Goal: Use online tool/utility: Utilize a website feature to perform a specific function

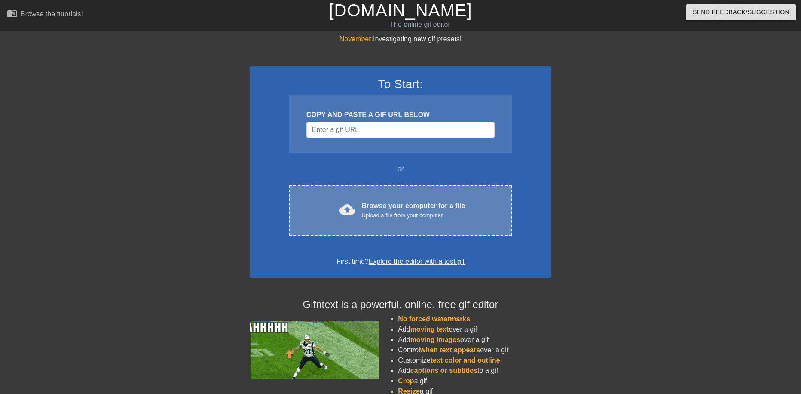
click at [408, 205] on div "Browse your computer for a file Upload a file from your computer" at bounding box center [414, 210] width 104 height 19
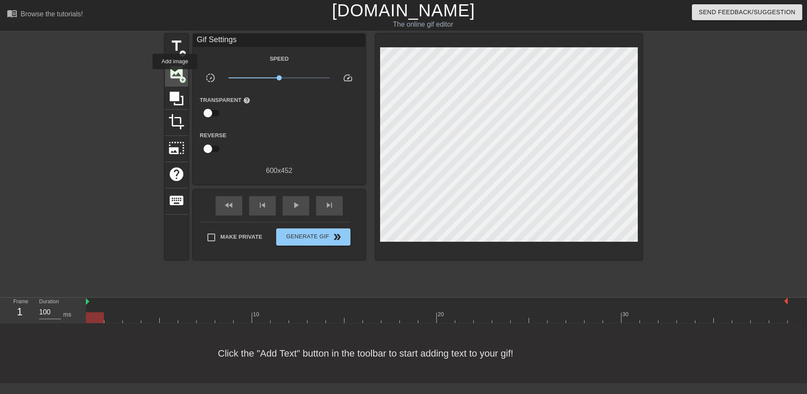
click at [175, 75] on span "image" at bounding box center [176, 72] width 16 height 16
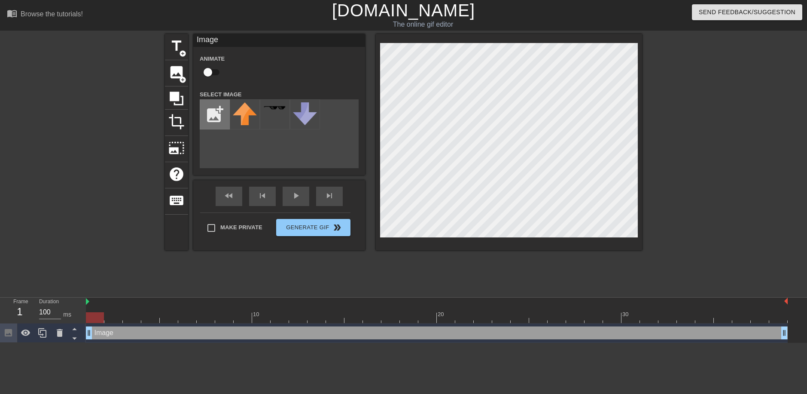
click at [215, 114] on input "file" at bounding box center [214, 114] width 29 height 29
type input "C:\fakepath\a4zg67.jpg"
click at [250, 118] on img at bounding box center [245, 114] width 24 height 24
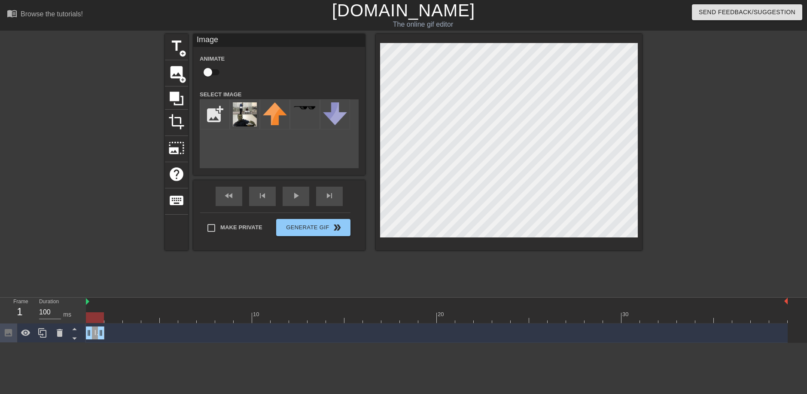
drag, startPoint x: 785, startPoint y: 336, endPoint x: 73, endPoint y: 355, distance: 711.4
click at [73, 342] on html "menu_book Browse the tutorials! [DOMAIN_NAME] The online gif editor Send Feedba…" at bounding box center [403, 171] width 807 height 342
click at [331, 194] on div "fast_rewind skip_previous play_arrow skip_next" at bounding box center [279, 196] width 140 height 32
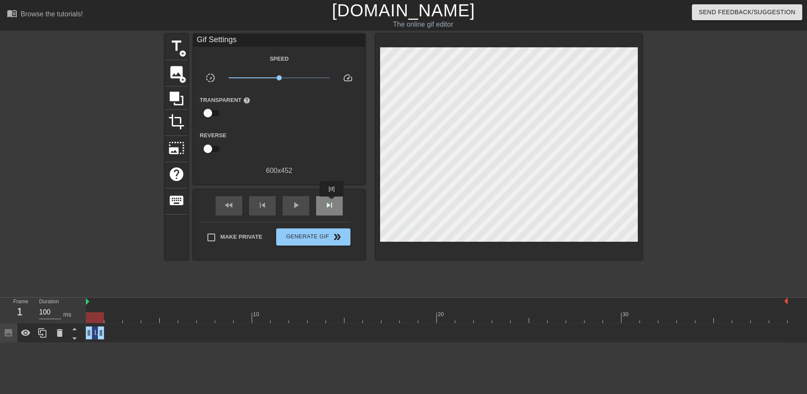
click at [332, 202] on span "skip_next" at bounding box center [329, 205] width 10 height 10
click at [176, 73] on span "image" at bounding box center [176, 72] width 16 height 16
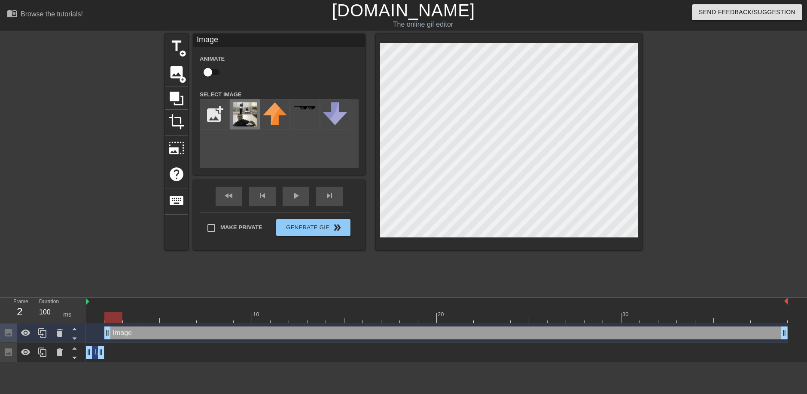
click at [247, 116] on img at bounding box center [245, 114] width 24 height 24
click at [262, 193] on div "fast_rewind skip_previous play_arrow skip_next" at bounding box center [279, 196] width 140 height 32
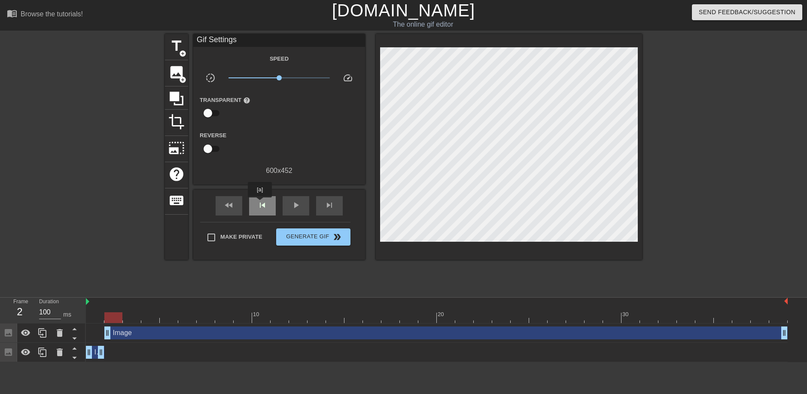
click at [261, 206] on span "skip_previous" at bounding box center [262, 205] width 10 height 10
click at [326, 205] on span "skip_next" at bounding box center [329, 205] width 10 height 10
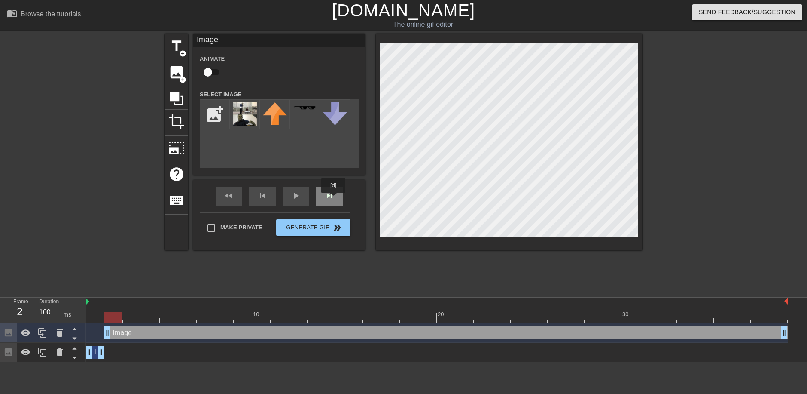
click at [334, 199] on span "skip_next" at bounding box center [329, 195] width 10 height 10
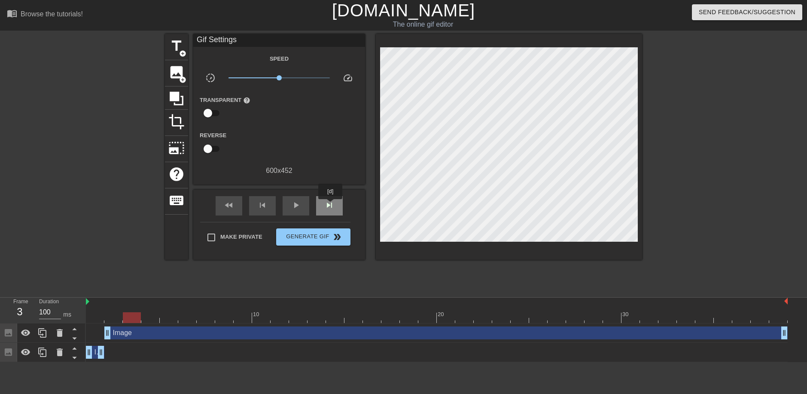
click at [330, 206] on span "skip_next" at bounding box center [329, 205] width 10 height 10
click at [260, 204] on span "skip_previous" at bounding box center [262, 205] width 10 height 10
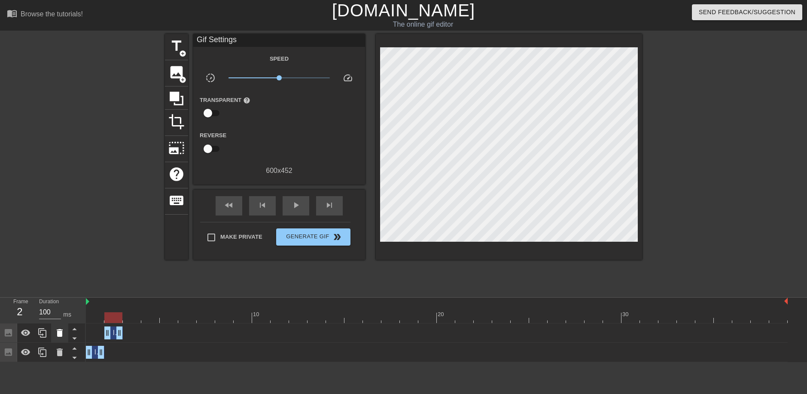
drag, startPoint x: 785, startPoint y: 332, endPoint x: 58, endPoint y: 334, distance: 727.0
click at [58, 334] on div "Frame 2 Duration 100 ms 10 20 30 Image drag_handle drag_handle Image drag_handl…" at bounding box center [403, 329] width 807 height 64
click at [327, 206] on span "skip_next" at bounding box center [329, 205] width 10 height 10
drag, startPoint x: 378, startPoint y: 213, endPoint x: 723, endPoint y: 168, distance: 348.3
click at [723, 168] on div at bounding box center [717, 163] width 129 height 258
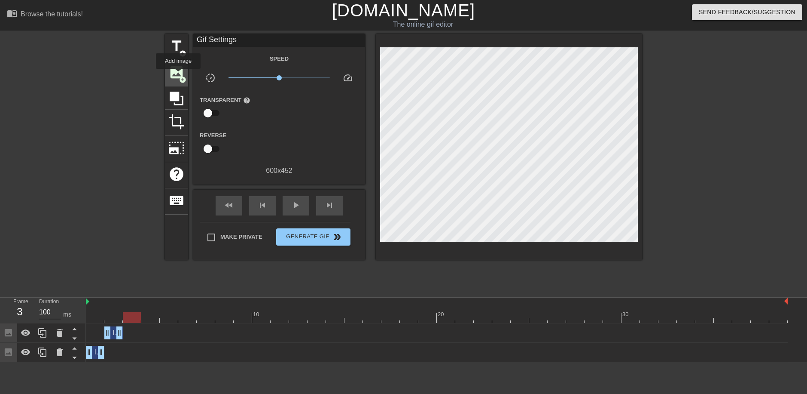
click at [179, 75] on span "image" at bounding box center [176, 72] width 16 height 16
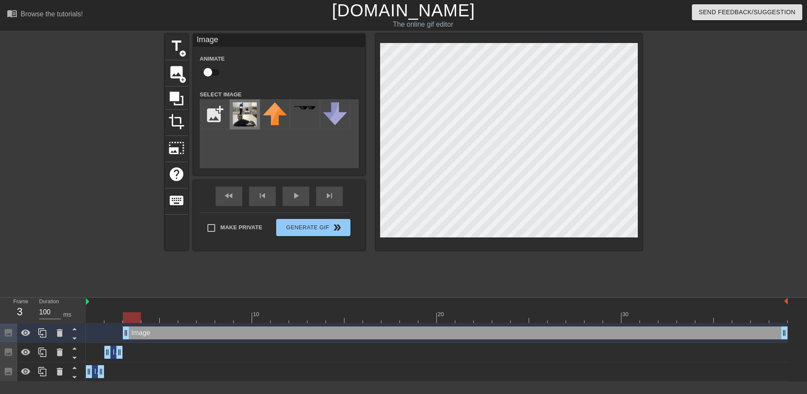
click at [249, 118] on img at bounding box center [245, 114] width 24 height 24
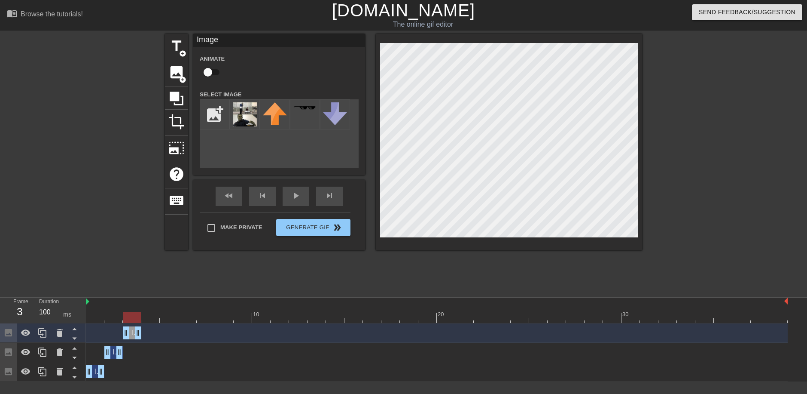
drag, startPoint x: 782, startPoint y: 332, endPoint x: 103, endPoint y: 318, distance: 679.5
click at [103, 318] on div "10 20 30 Image drag_handle drag_handle Image drag_handle drag_handle Image drag…" at bounding box center [446, 339] width 721 height 84
click at [258, 195] on div "fast_rewind skip_previous play_arrow skip_next" at bounding box center [279, 196] width 140 height 32
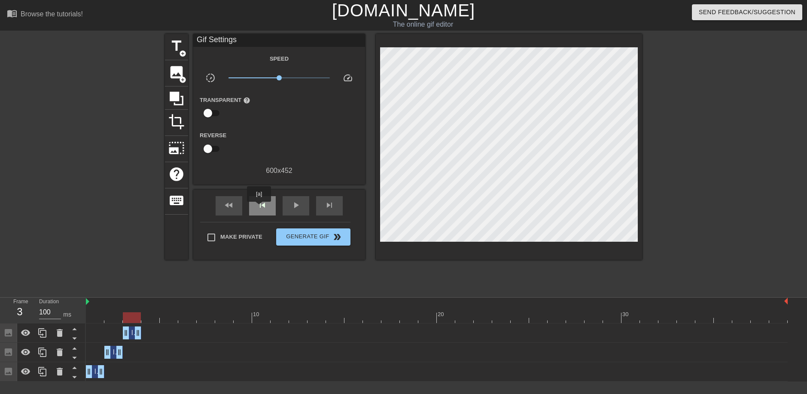
click at [259, 208] on span "skip_previous" at bounding box center [262, 205] width 10 height 10
click at [330, 208] on span "skip_next" at bounding box center [329, 205] width 10 height 10
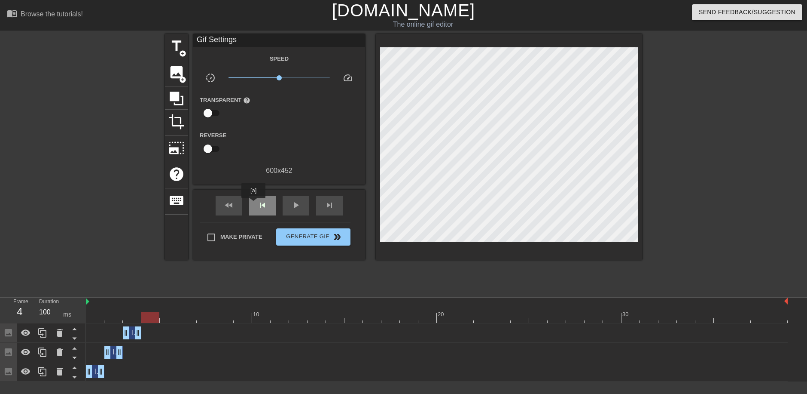
click at [254, 204] on div "skip_previous" at bounding box center [262, 205] width 27 height 19
click at [326, 204] on span "skip_next" at bounding box center [329, 205] width 10 height 10
click at [176, 76] on span "image" at bounding box center [176, 72] width 16 height 16
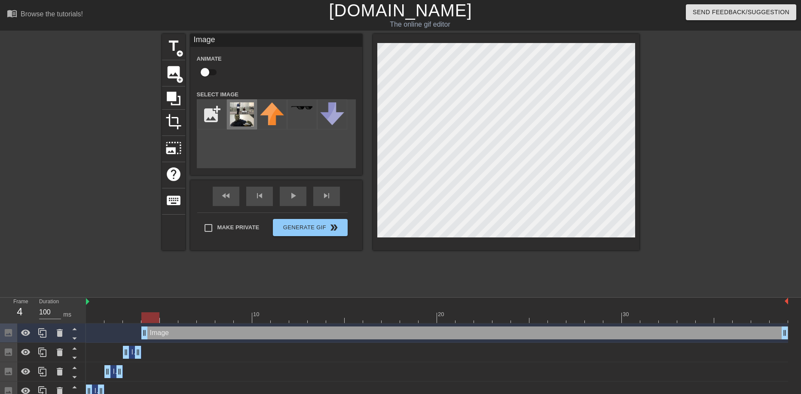
click at [249, 116] on img at bounding box center [242, 114] width 24 height 24
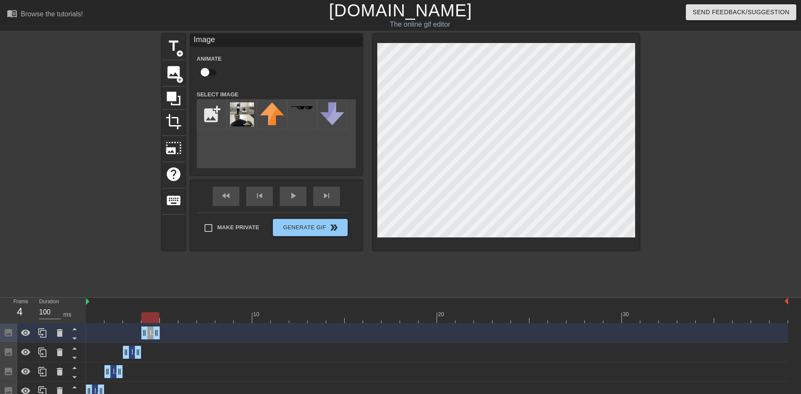
drag, startPoint x: 785, startPoint y: 333, endPoint x: 143, endPoint y: 318, distance: 642.1
click at [143, 318] on div "10 20 30 Image drag_handle drag_handle Image drag_handle drag_handle Image drag…" at bounding box center [443, 348] width 715 height 103
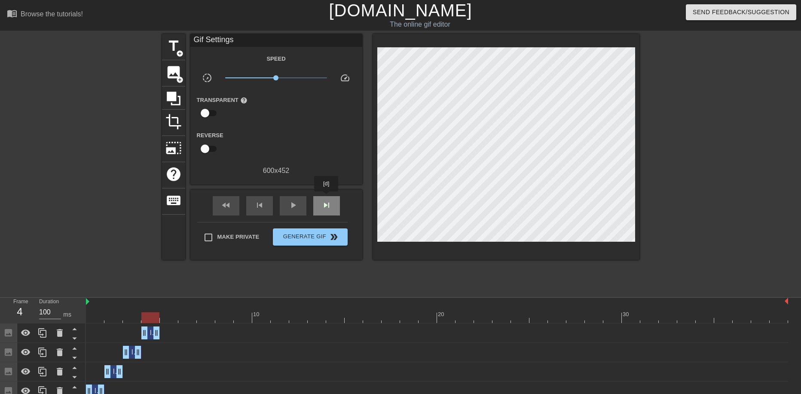
click at [327, 197] on div "skip_next" at bounding box center [326, 205] width 27 height 19
click at [179, 77] on span "add_circle" at bounding box center [179, 79] width 7 height 7
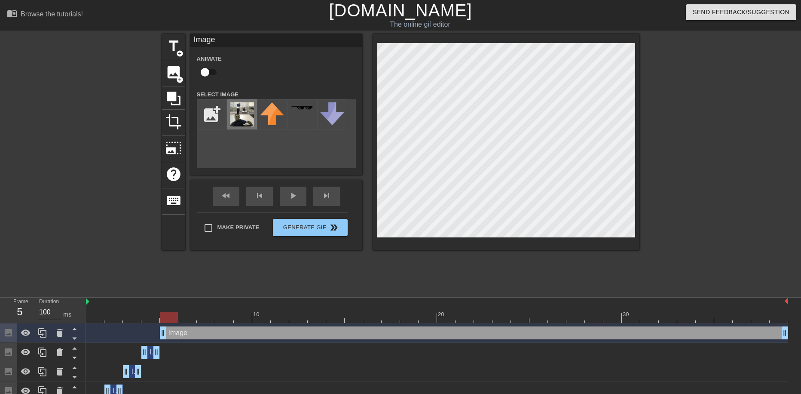
click at [241, 120] on img at bounding box center [242, 114] width 24 height 24
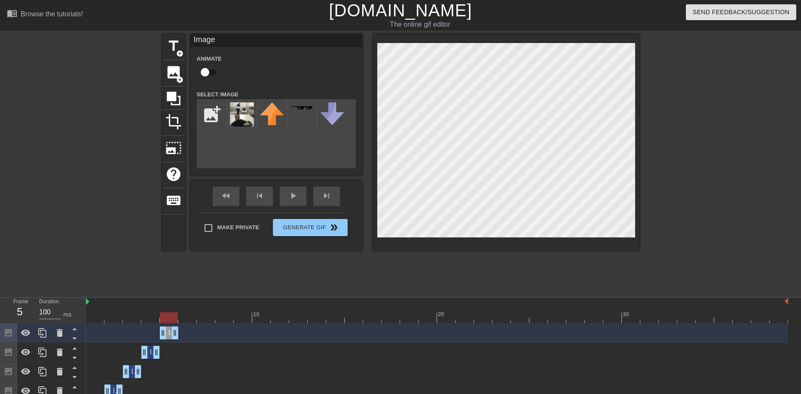
drag, startPoint x: 785, startPoint y: 334, endPoint x: 161, endPoint y: 339, distance: 624.8
click at [161, 339] on div "Image drag_handle drag_handle" at bounding box center [437, 332] width 702 height 19
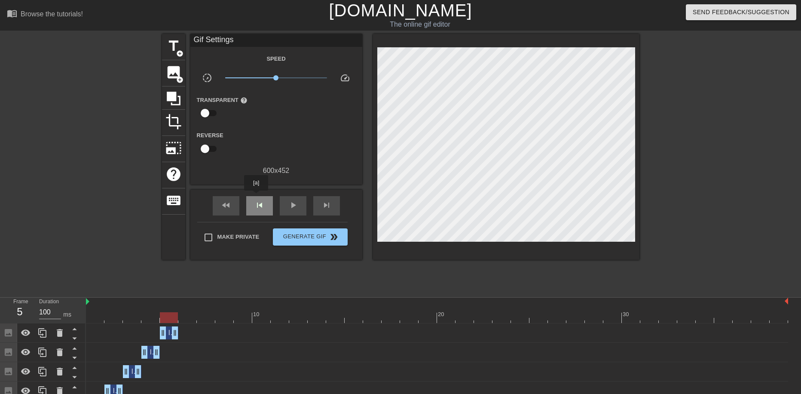
click at [256, 196] on div "skip_previous" at bounding box center [259, 205] width 27 height 19
click at [254, 207] on span "skip_previous" at bounding box center [259, 205] width 10 height 10
click at [294, 204] on span "play_arrow" at bounding box center [293, 205] width 10 height 10
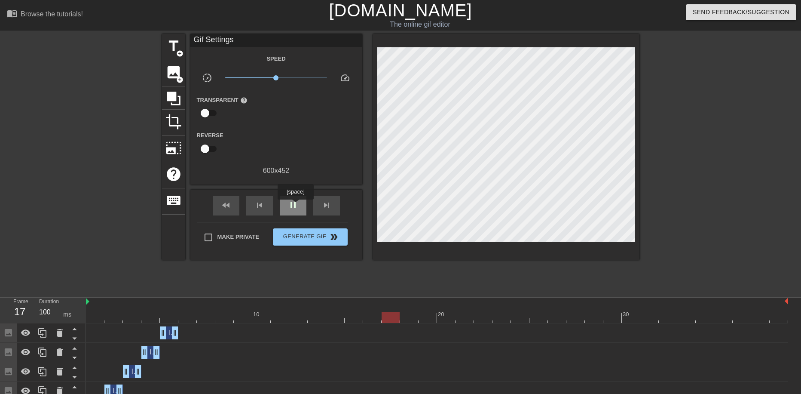
click at [295, 205] on span "pause" at bounding box center [293, 205] width 10 height 10
click at [263, 205] on span "skip_previous" at bounding box center [259, 205] width 10 height 10
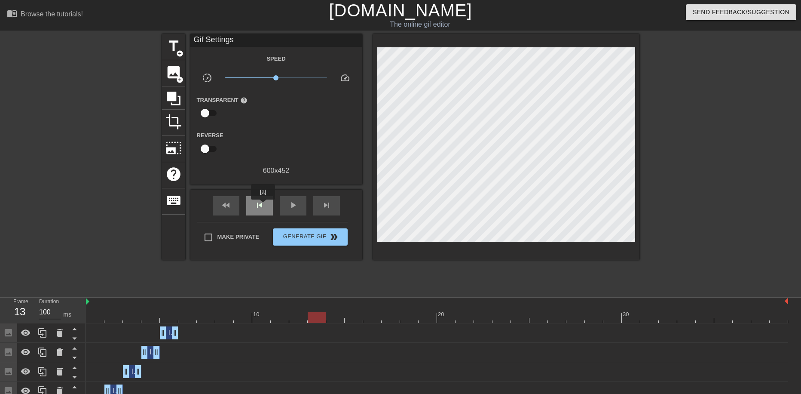
click at [263, 205] on span "skip_previous" at bounding box center [259, 205] width 10 height 10
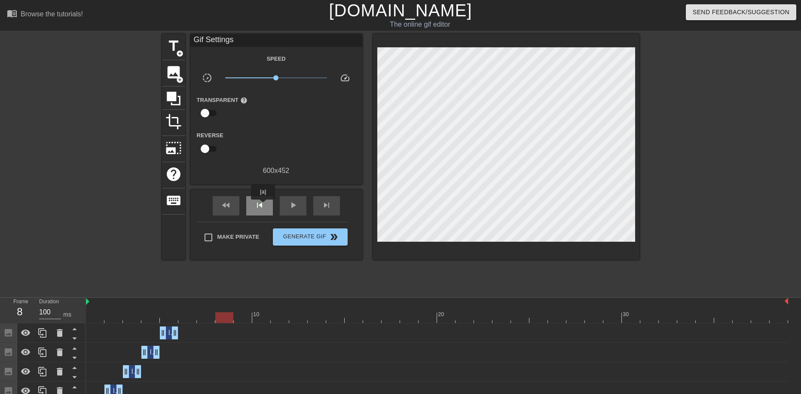
click at [263, 205] on span "skip_previous" at bounding box center [259, 205] width 10 height 10
click at [325, 207] on span "skip_next" at bounding box center [326, 205] width 10 height 10
click at [168, 75] on span "image" at bounding box center [173, 72] width 16 height 16
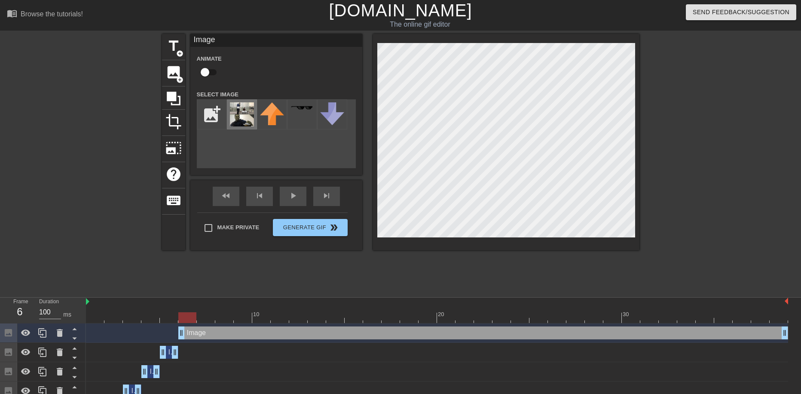
click at [239, 117] on img at bounding box center [242, 114] width 24 height 24
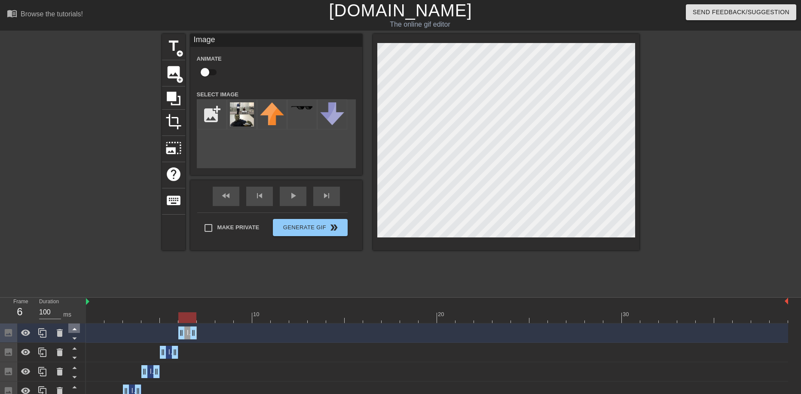
drag, startPoint x: 785, startPoint y: 333, endPoint x: 74, endPoint y: 324, distance: 710.8
click at [74, 324] on div "Frame 6 Duration 100 ms 10 20 30 Image drag_handle drag_handle Image drag_handl…" at bounding box center [400, 368] width 801 height 142
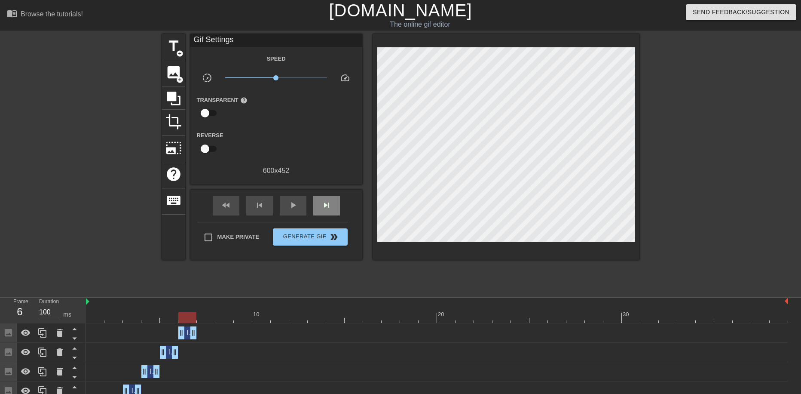
click at [324, 193] on div "fast_rewind skip_previous play_arrow skip_next" at bounding box center [276, 205] width 140 height 32
click at [325, 204] on span "skip_next" at bounding box center [326, 205] width 10 height 10
click at [175, 75] on span "image" at bounding box center [173, 72] width 16 height 16
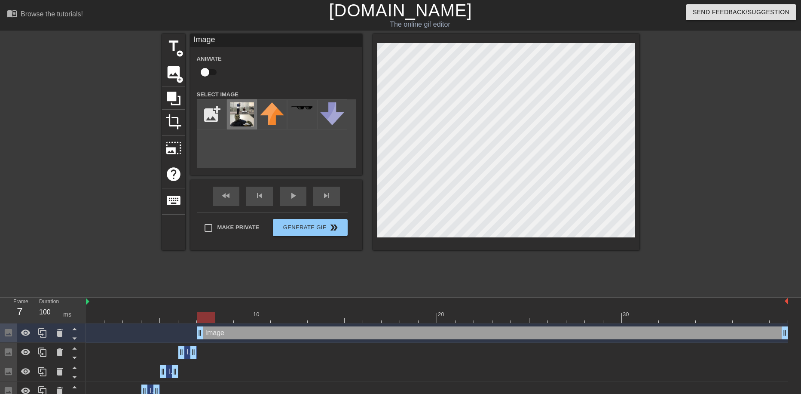
click at [241, 113] on img at bounding box center [242, 114] width 24 height 24
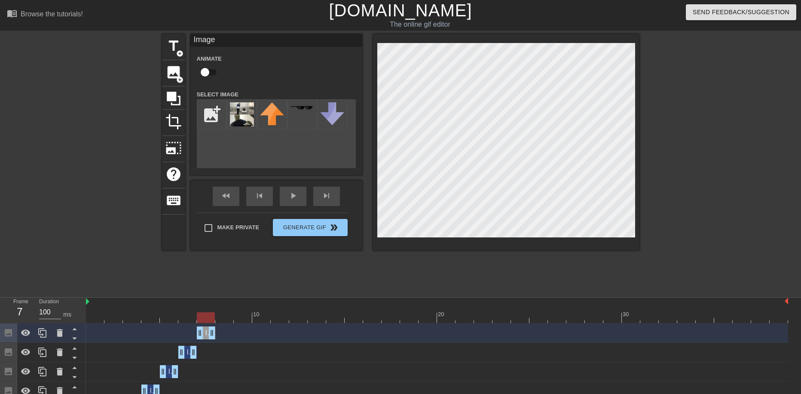
drag, startPoint x: 785, startPoint y: 334, endPoint x: 191, endPoint y: 330, distance: 594.3
click at [191, 330] on div "Image drag_handle drag_handle" at bounding box center [437, 332] width 702 height 13
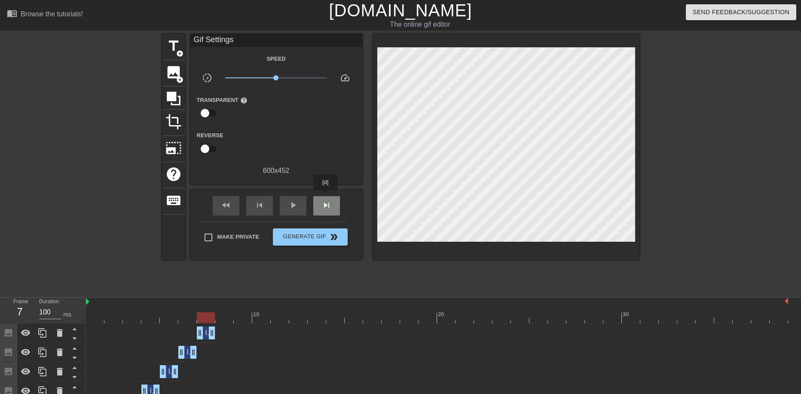
click at [326, 196] on div "skip_next" at bounding box center [326, 205] width 27 height 19
click at [180, 76] on span "add_circle" at bounding box center [179, 79] width 7 height 7
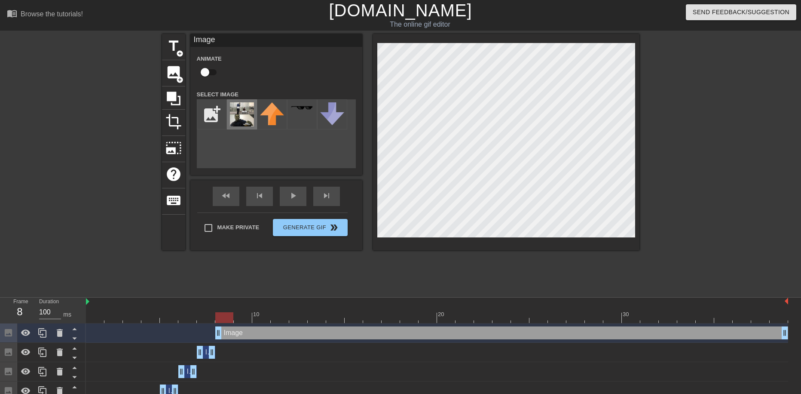
click at [239, 108] on img at bounding box center [242, 114] width 24 height 24
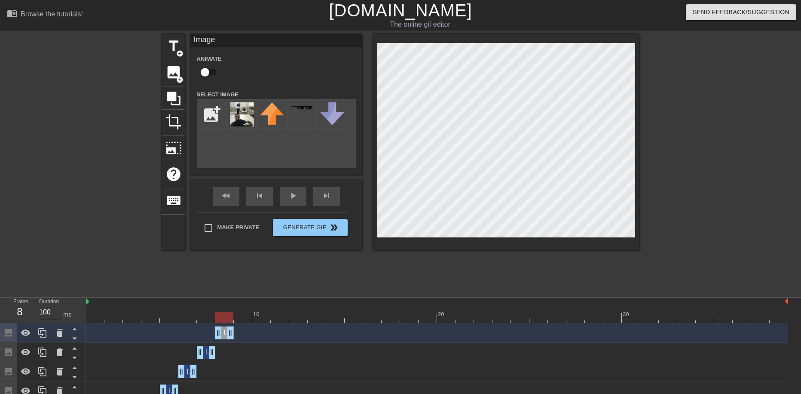
drag, startPoint x: 785, startPoint y: 333, endPoint x: 211, endPoint y: 327, distance: 573.7
click at [211, 327] on div "Image drag_handle drag_handle" at bounding box center [437, 332] width 702 height 13
click at [322, 194] on div "fast_rewind skip_previous play_arrow skip_next" at bounding box center [276, 196] width 140 height 32
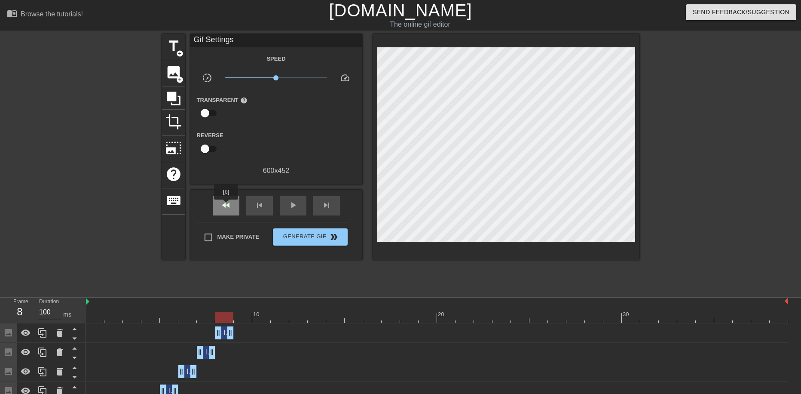
click at [226, 205] on span "fast_rewind" at bounding box center [226, 205] width 10 height 10
click at [290, 206] on span "play_arrow" at bounding box center [293, 205] width 10 height 10
click at [290, 202] on span "pause" at bounding box center [293, 205] width 10 height 10
click at [246, 318] on div at bounding box center [437, 317] width 702 height 11
click at [168, 70] on span "image" at bounding box center [173, 72] width 16 height 16
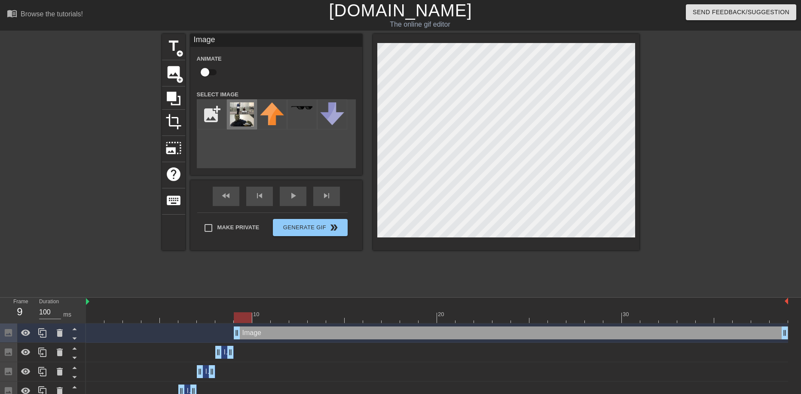
click at [246, 119] on img at bounding box center [242, 114] width 24 height 24
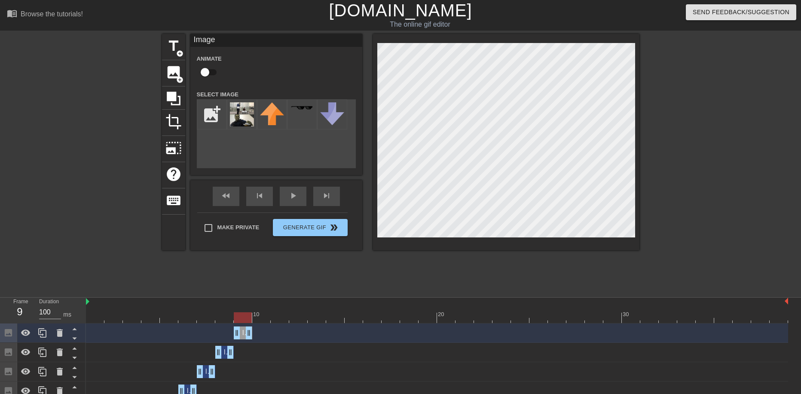
drag, startPoint x: 785, startPoint y: 334, endPoint x: 229, endPoint y: 327, distance: 556.9
click at [229, 327] on div "Image drag_handle drag_handle" at bounding box center [437, 332] width 702 height 13
click at [332, 196] on div "skip_next" at bounding box center [326, 195] width 27 height 19
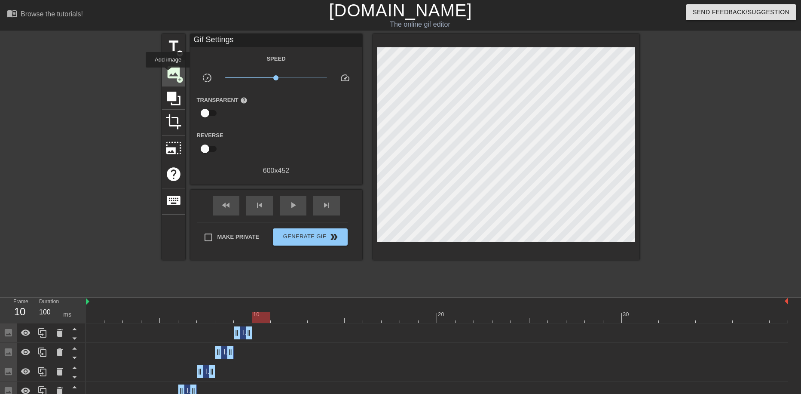
click at [168, 73] on span "image" at bounding box center [173, 72] width 16 height 16
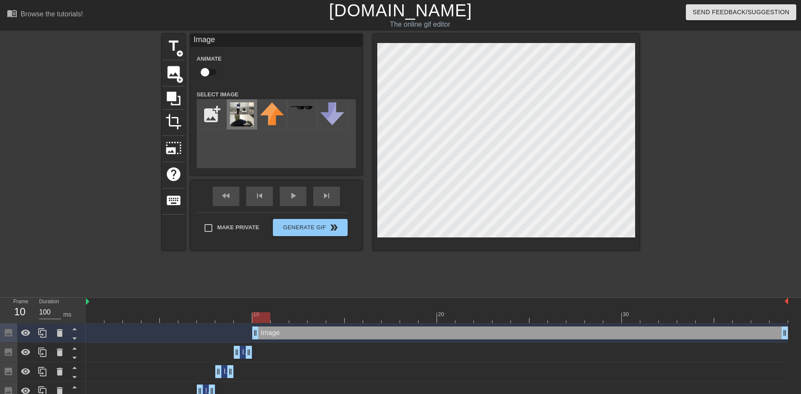
click at [238, 112] on img at bounding box center [242, 114] width 24 height 24
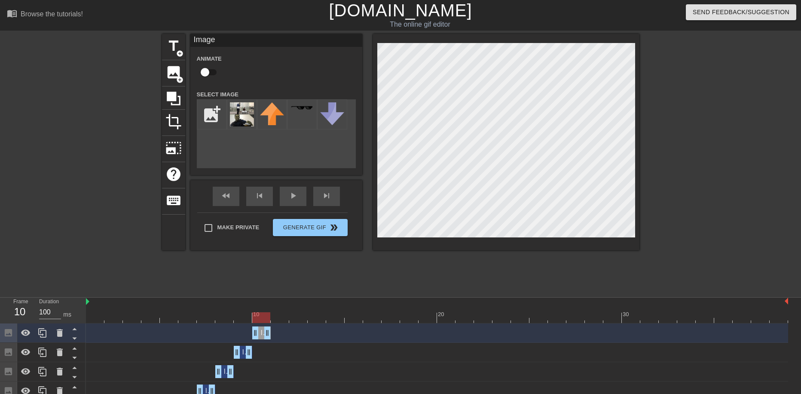
drag, startPoint x: 785, startPoint y: 332, endPoint x: 236, endPoint y: 321, distance: 548.8
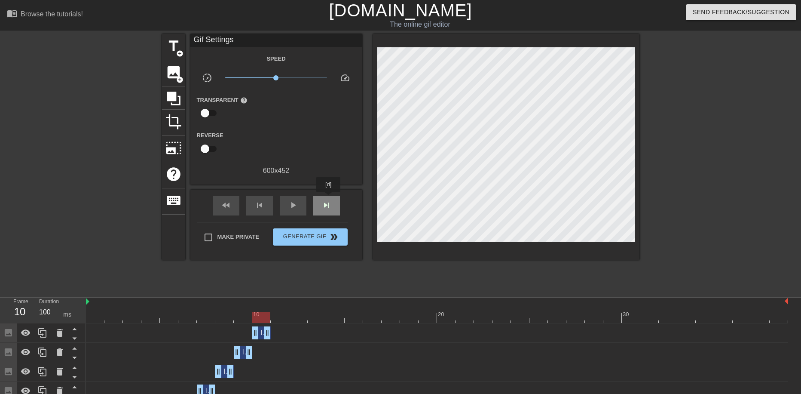
click at [329, 198] on div "skip_next" at bounding box center [326, 205] width 27 height 19
click at [165, 73] on span "image" at bounding box center [173, 72] width 16 height 16
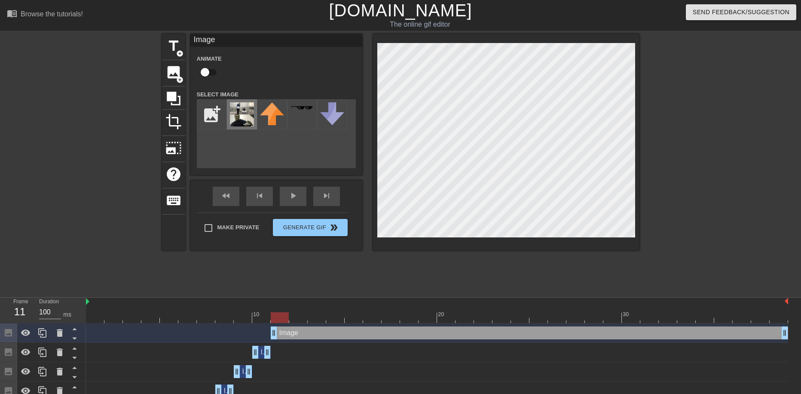
click at [241, 117] on img at bounding box center [242, 114] width 24 height 24
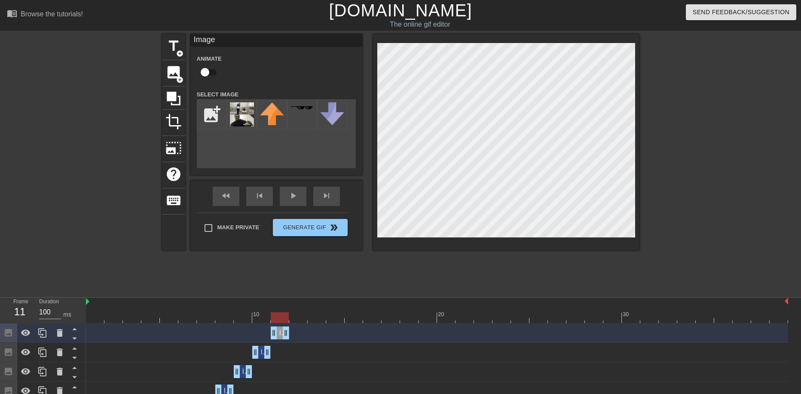
drag, startPoint x: 785, startPoint y: 333, endPoint x: 275, endPoint y: 329, distance: 509.6
click at [322, 199] on div "skip_next" at bounding box center [326, 195] width 27 height 19
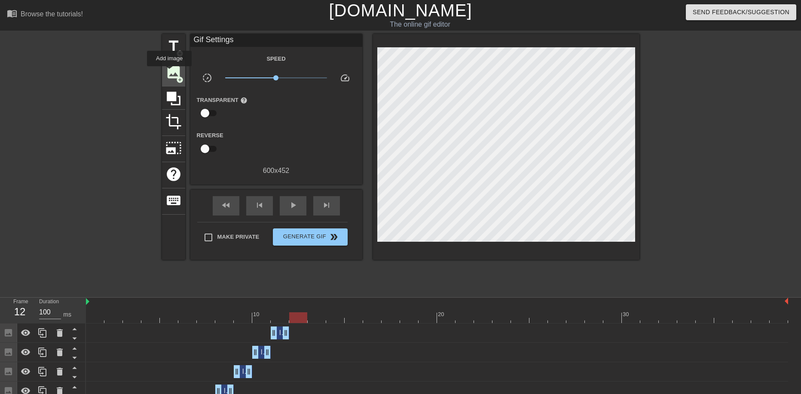
click at [171, 70] on span "image" at bounding box center [173, 72] width 16 height 16
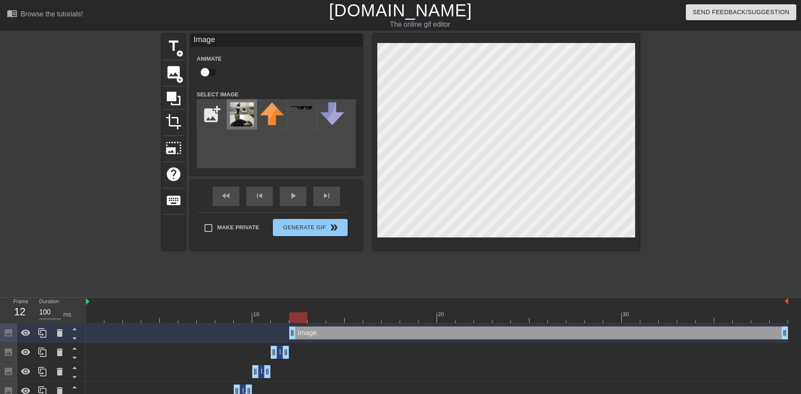
click at [248, 118] on img at bounding box center [242, 114] width 24 height 24
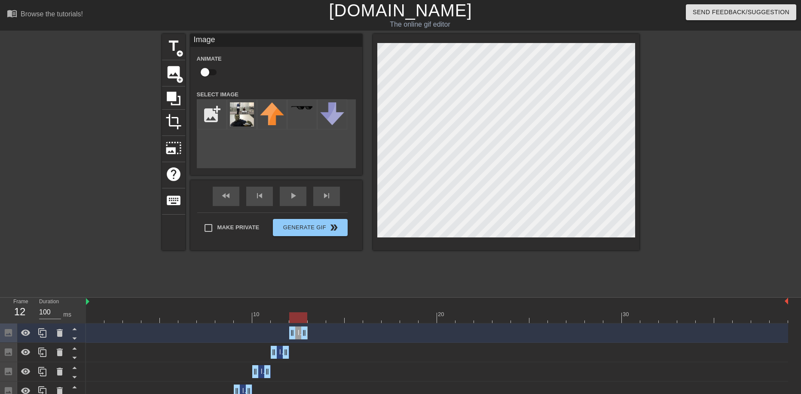
drag, startPoint x: 785, startPoint y: 334, endPoint x: 249, endPoint y: 330, distance: 536.7
click at [249, 330] on div "Image drag_handle drag_handle" at bounding box center [437, 332] width 702 height 13
click at [327, 193] on div "fast_rewind skip_previous play_arrow skip_next" at bounding box center [276, 196] width 140 height 32
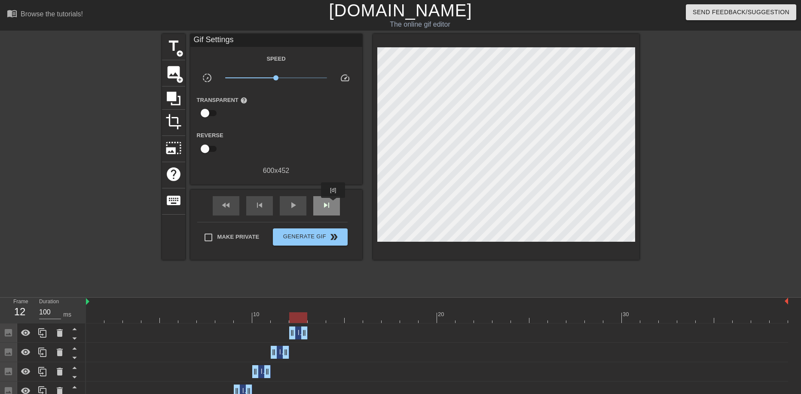
click at [331, 205] on span "skip_next" at bounding box center [326, 205] width 10 height 10
click at [177, 73] on span "image" at bounding box center [173, 72] width 16 height 16
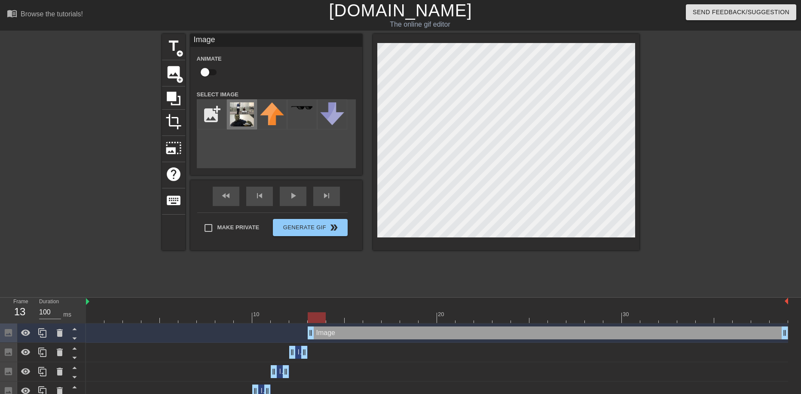
click at [241, 114] on img at bounding box center [242, 114] width 24 height 24
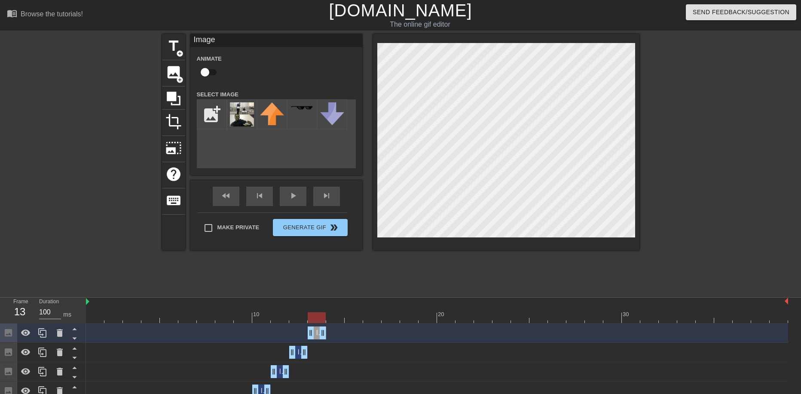
drag, startPoint x: 787, startPoint y: 332, endPoint x: 301, endPoint y: 323, distance: 486.0
click at [301, 323] on div "Image drag_handle drag_handle" at bounding box center [437, 332] width 702 height 19
click at [323, 194] on div "fast_rewind skip_previous play_arrow skip_next" at bounding box center [276, 196] width 140 height 32
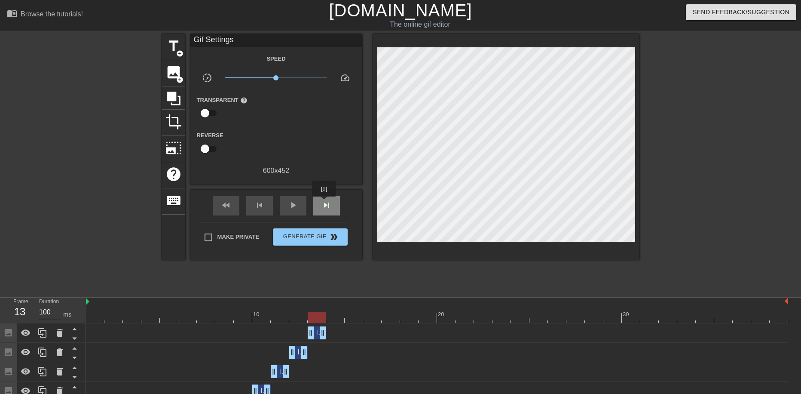
click at [324, 202] on span "skip_next" at bounding box center [326, 205] width 10 height 10
click at [172, 81] on div "image add_circle" at bounding box center [173, 73] width 23 height 26
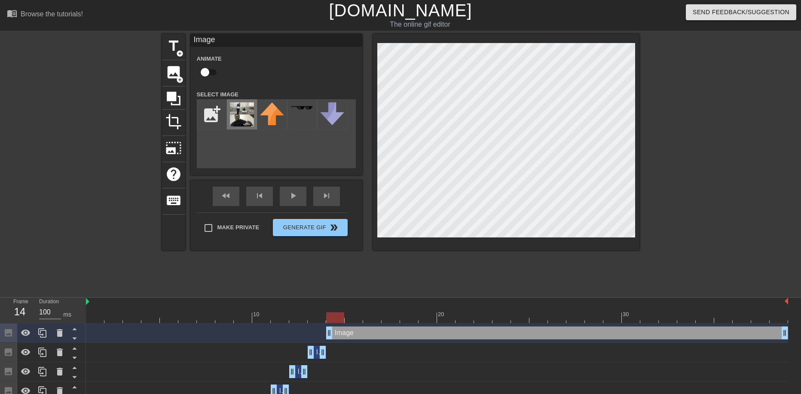
click at [250, 106] on img at bounding box center [242, 114] width 24 height 24
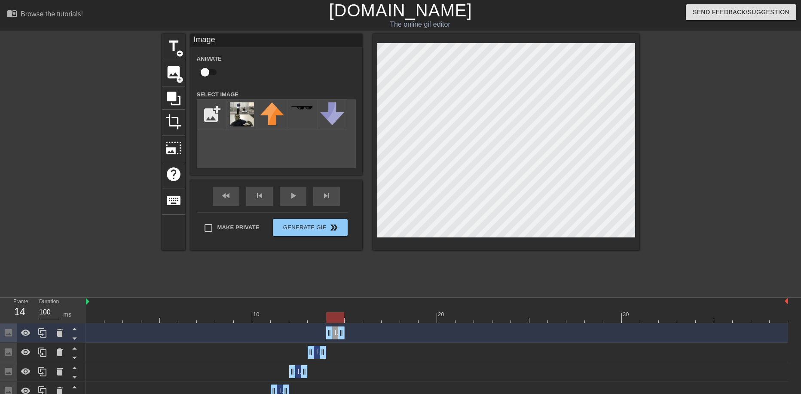
drag, startPoint x: 787, startPoint y: 333, endPoint x: 292, endPoint y: 329, distance: 495.0
click at [292, 329] on div "Image drag_handle drag_handle" at bounding box center [437, 332] width 702 height 13
click at [331, 198] on div "skip_next" at bounding box center [326, 195] width 27 height 19
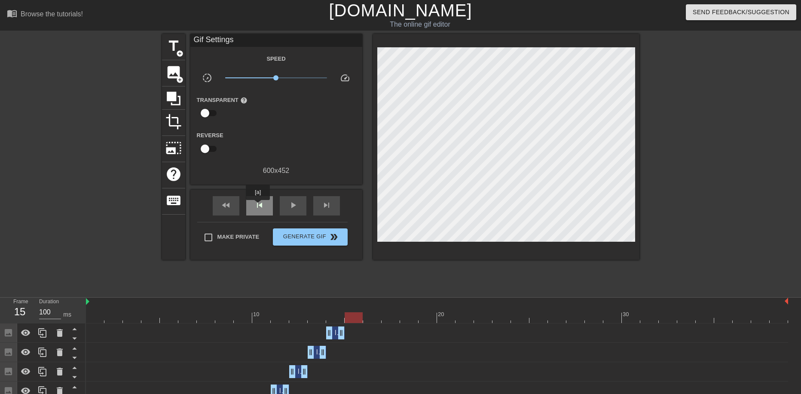
click at [258, 206] on span "skip_previous" at bounding box center [259, 205] width 10 height 10
click at [329, 205] on span "skip_next" at bounding box center [326, 205] width 10 height 10
click at [176, 75] on span "image" at bounding box center [173, 72] width 16 height 16
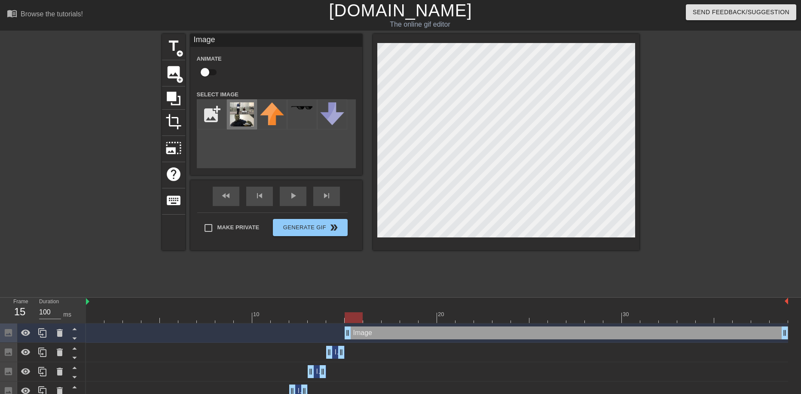
click at [252, 117] on img at bounding box center [242, 114] width 24 height 24
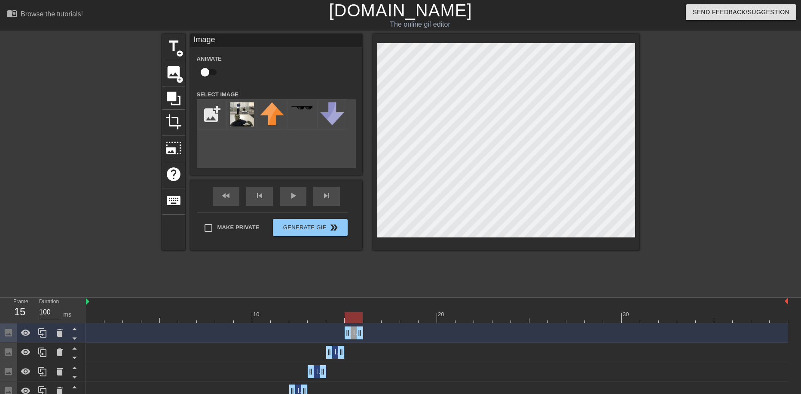
drag, startPoint x: 787, startPoint y: 331, endPoint x: 360, endPoint y: 335, distance: 427.1
click at [327, 196] on div "skip_next" at bounding box center [326, 195] width 27 height 19
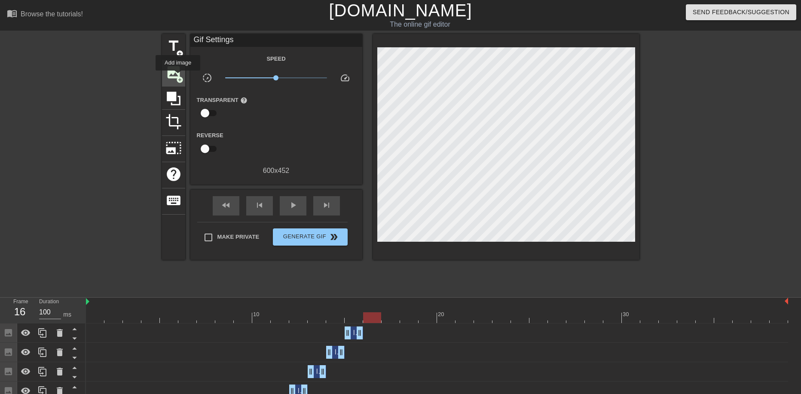
click at [178, 76] on span "add_circle" at bounding box center [179, 79] width 7 height 7
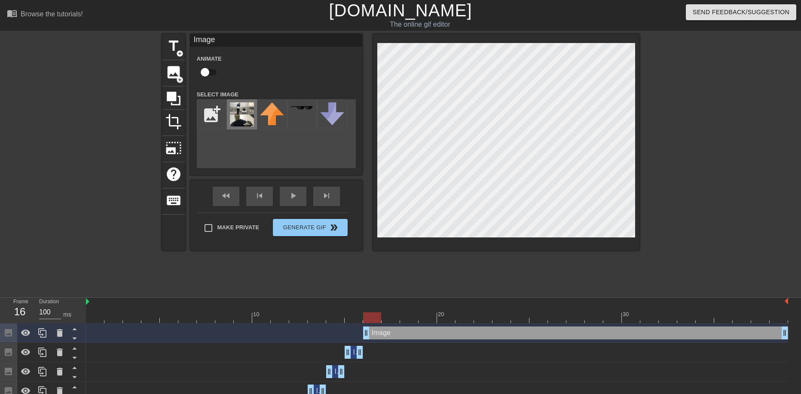
click at [242, 118] on img at bounding box center [242, 114] width 24 height 24
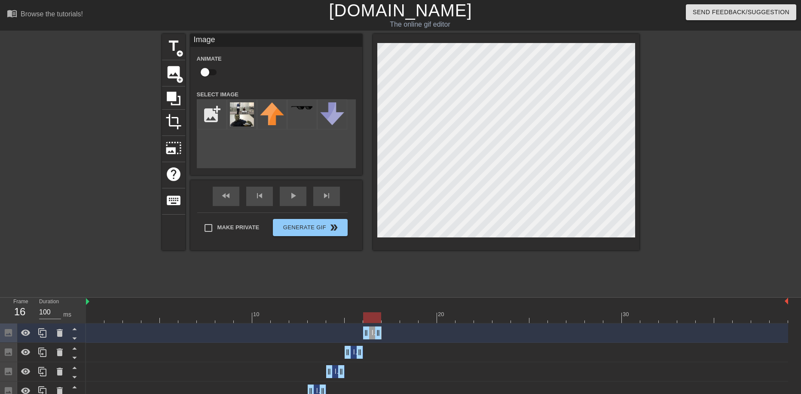
drag, startPoint x: 786, startPoint y: 334, endPoint x: 373, endPoint y: 342, distance: 413.4
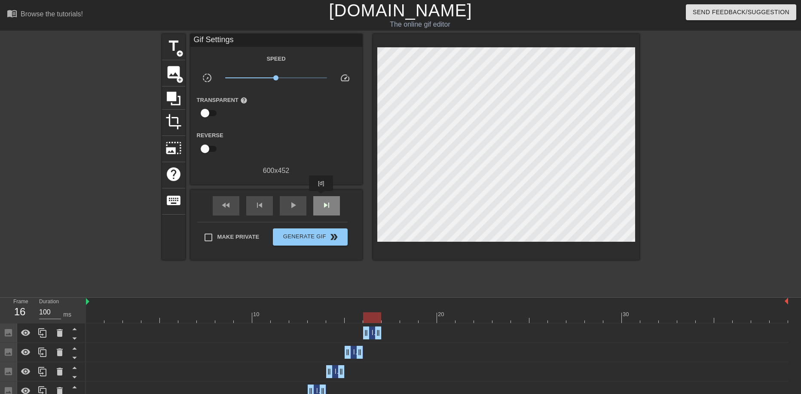
click at [321, 197] on div "skip_next" at bounding box center [326, 205] width 27 height 19
click at [174, 73] on span "image" at bounding box center [173, 72] width 16 height 16
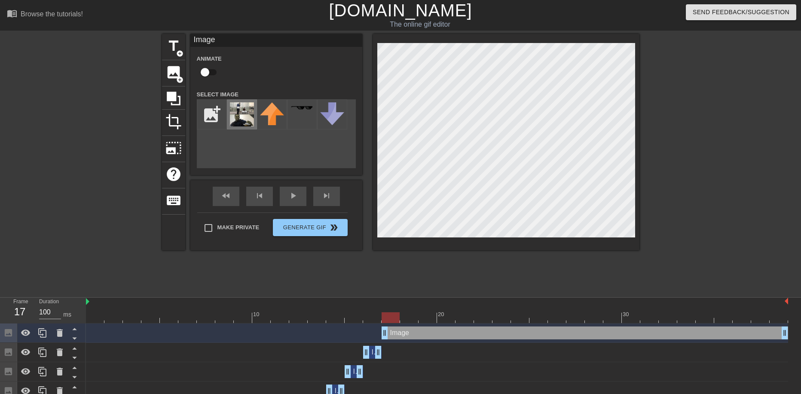
click at [251, 118] on img at bounding box center [242, 114] width 24 height 24
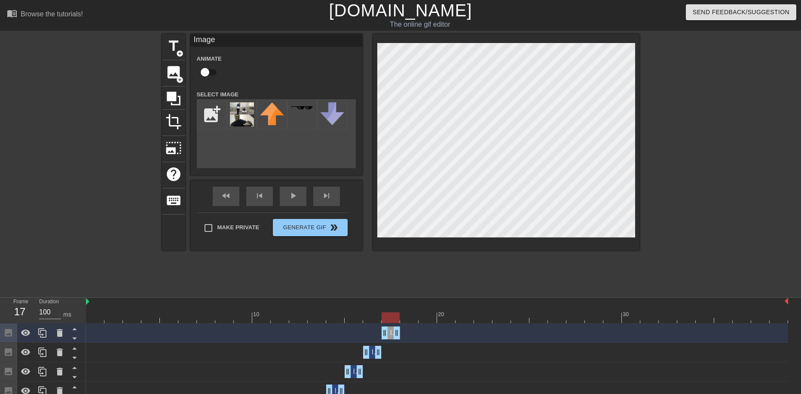
drag, startPoint x: 786, startPoint y: 333, endPoint x: 364, endPoint y: 327, distance: 422.0
click at [364, 327] on div "Image drag_handle drag_handle" at bounding box center [437, 332] width 702 height 13
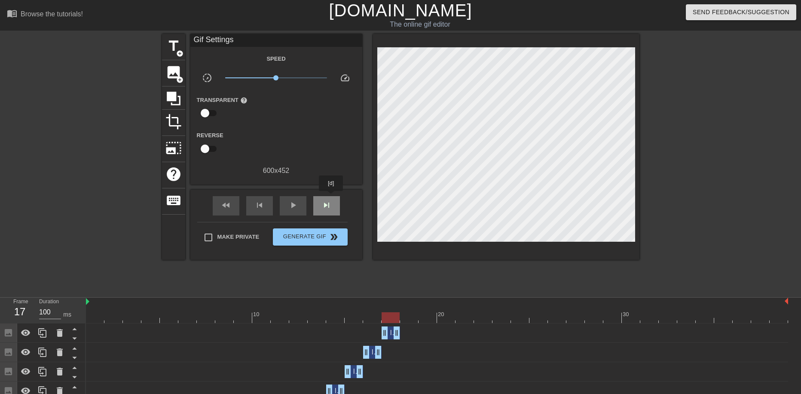
click at [331, 197] on div "skip_next" at bounding box center [326, 205] width 27 height 19
click at [173, 72] on span "image" at bounding box center [173, 72] width 16 height 16
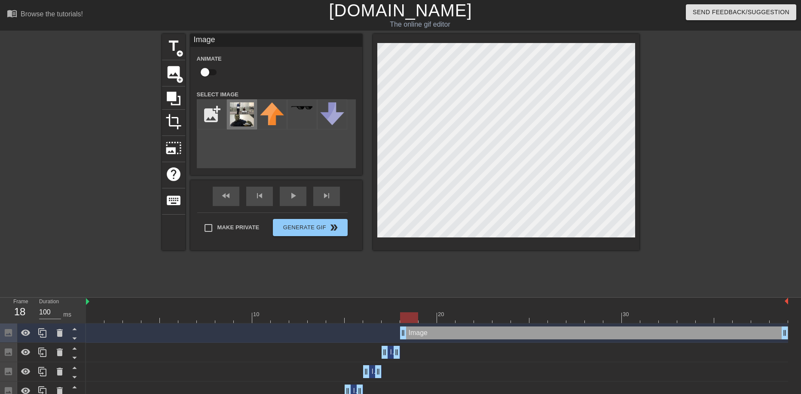
click at [241, 107] on img at bounding box center [242, 114] width 24 height 24
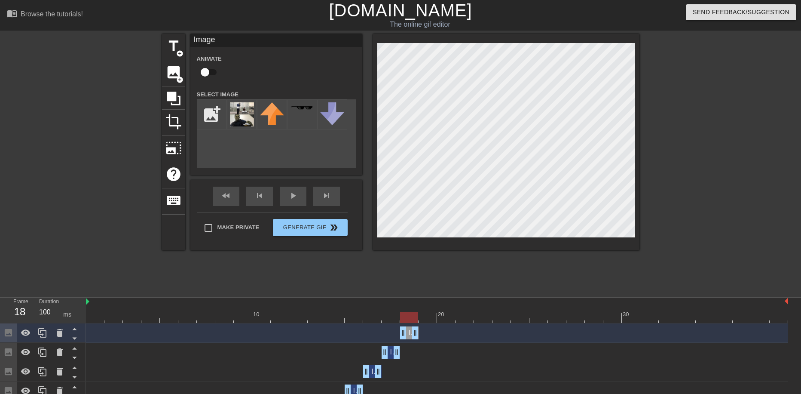
drag, startPoint x: 787, startPoint y: 331, endPoint x: 398, endPoint y: 331, distance: 388.9
click at [398, 331] on div "Image drag_handle drag_handle" at bounding box center [437, 332] width 702 height 13
click at [331, 194] on div "fast_rewind skip_previous play_arrow skip_next" at bounding box center [276, 196] width 140 height 32
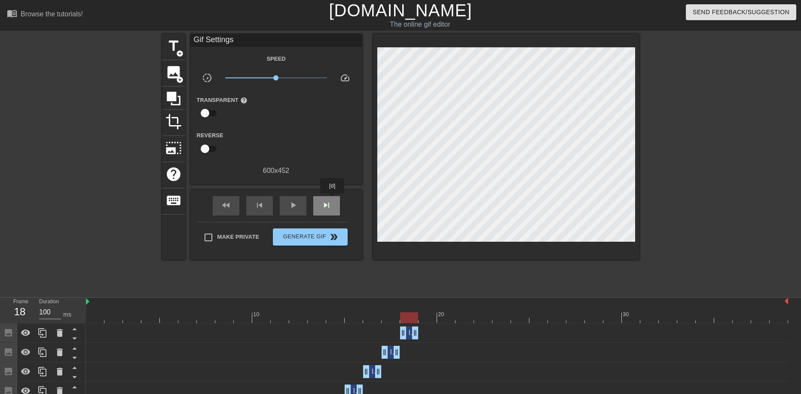
click at [331, 209] on span "skip_next" at bounding box center [326, 205] width 10 height 10
click at [170, 74] on span "image" at bounding box center [173, 72] width 16 height 16
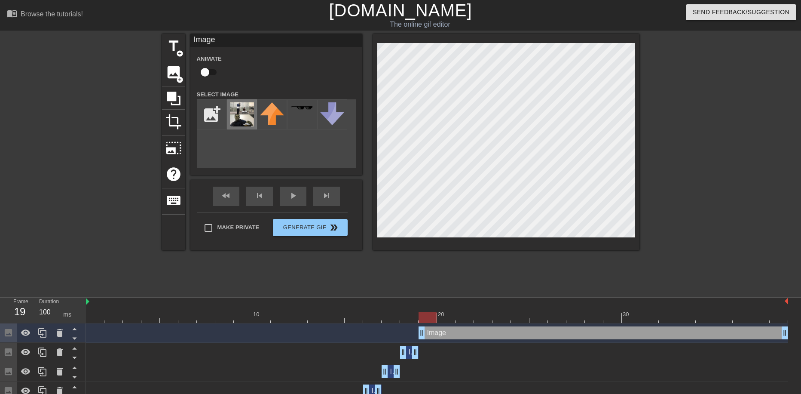
click at [244, 112] on img at bounding box center [242, 114] width 24 height 24
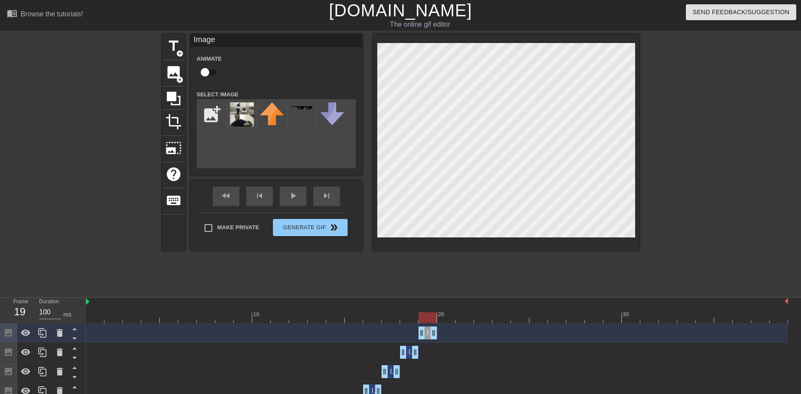
drag, startPoint x: 785, startPoint y: 333, endPoint x: 424, endPoint y: 326, distance: 361.4
click at [330, 201] on div "skip_next" at bounding box center [326, 195] width 27 height 19
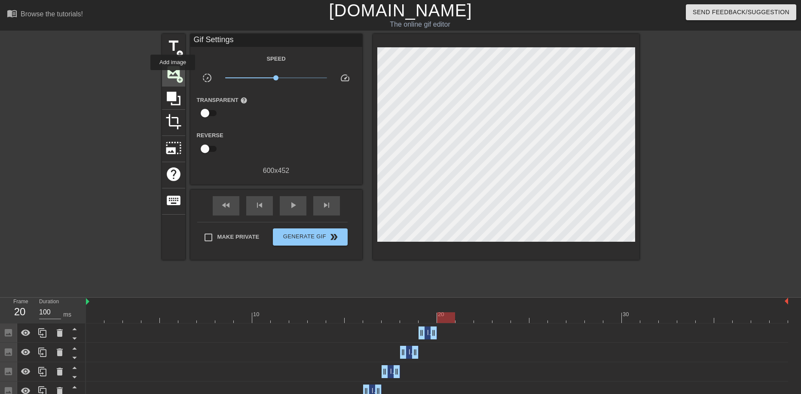
click at [173, 76] on span "image" at bounding box center [173, 72] width 16 height 16
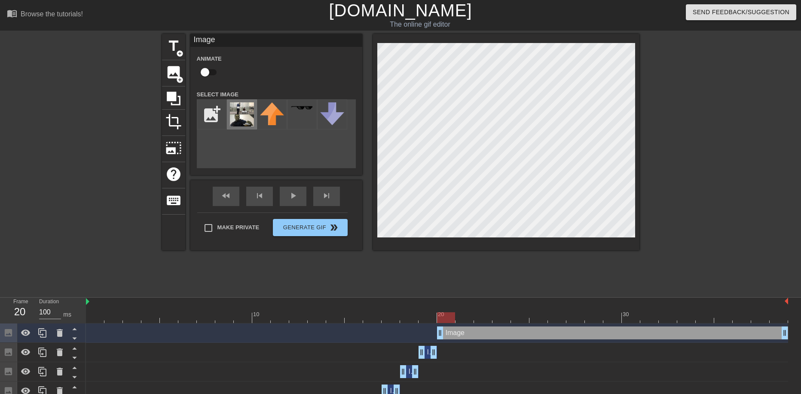
click at [241, 108] on img at bounding box center [242, 114] width 24 height 24
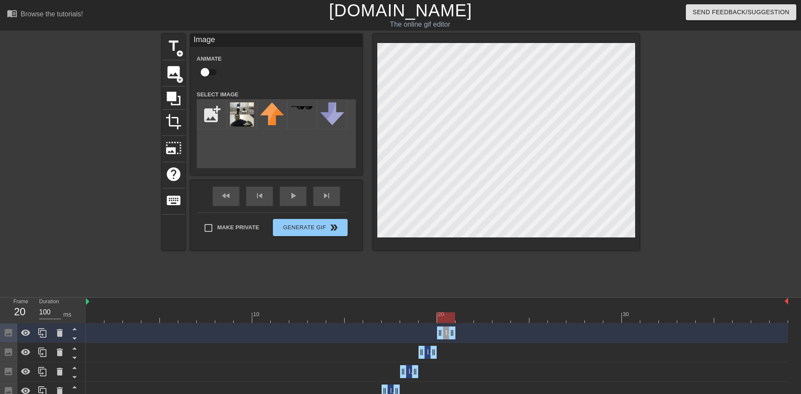
drag, startPoint x: 785, startPoint y: 333, endPoint x: 436, endPoint y: 331, distance: 349.3
click at [436, 331] on div "Image drag_handle drag_handle" at bounding box center [437, 332] width 702 height 13
click at [330, 196] on div "skip_next" at bounding box center [326, 195] width 27 height 19
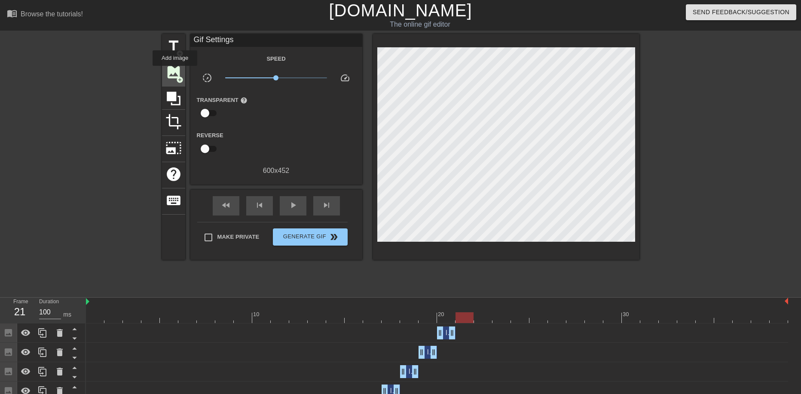
click at [175, 72] on span "image" at bounding box center [173, 72] width 16 height 16
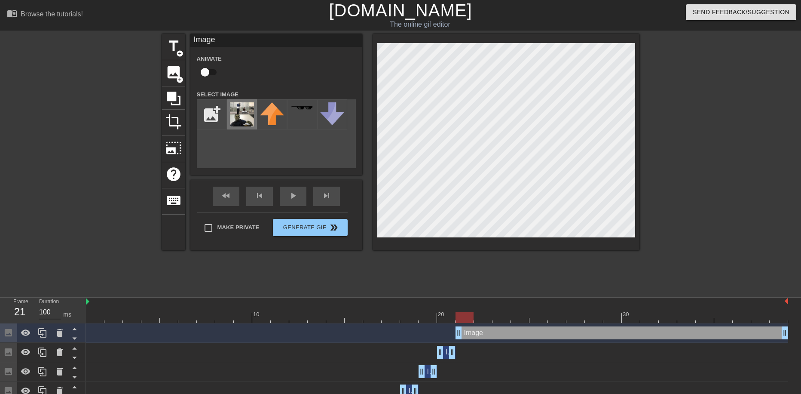
click at [241, 114] on img at bounding box center [242, 114] width 24 height 24
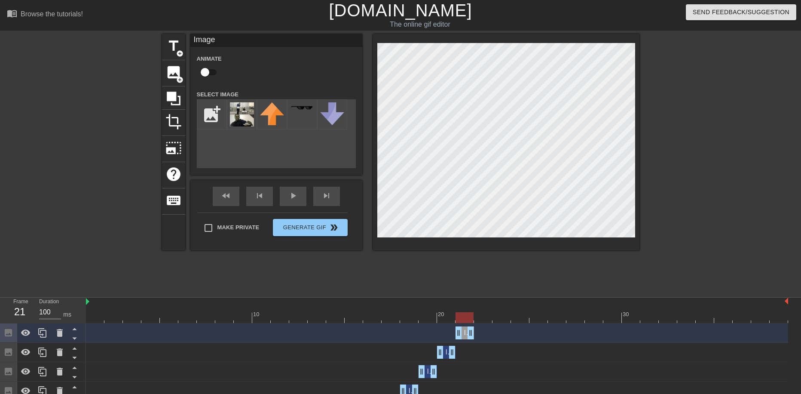
drag, startPoint x: 783, startPoint y: 334, endPoint x: 442, endPoint y: 330, distance: 341.2
click at [442, 330] on div "Image drag_handle drag_handle" at bounding box center [437, 332] width 702 height 13
click at [331, 196] on div "skip_next" at bounding box center [326, 195] width 27 height 19
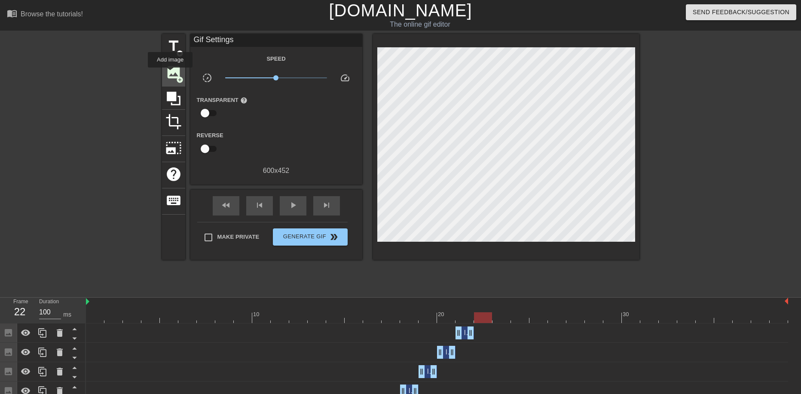
click at [170, 73] on span "image" at bounding box center [173, 72] width 16 height 16
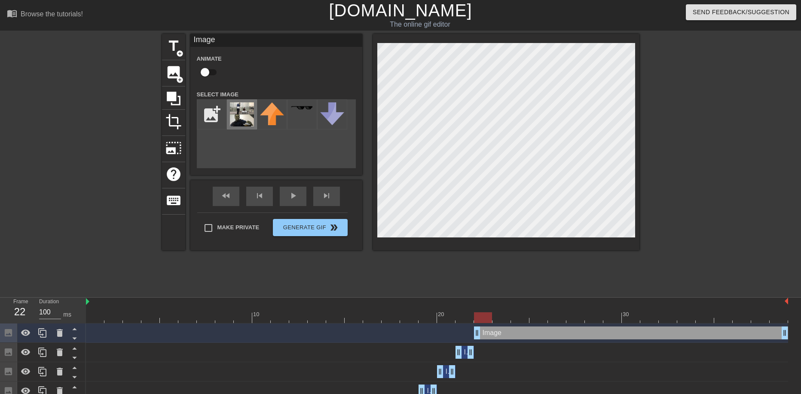
click at [238, 116] on img at bounding box center [242, 114] width 24 height 24
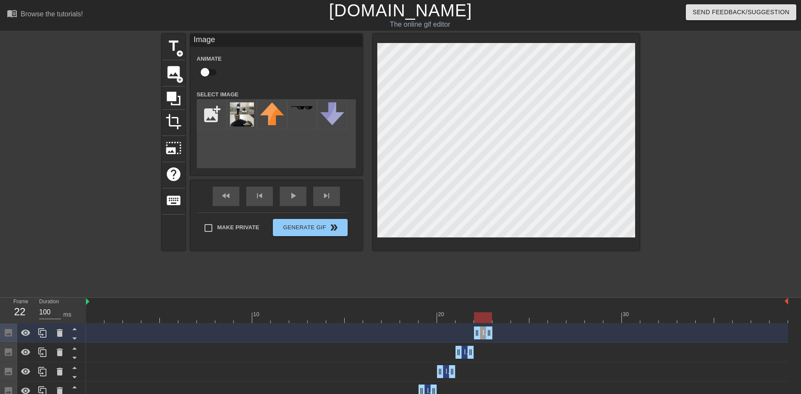
drag, startPoint x: 784, startPoint y: 333, endPoint x: 474, endPoint y: 330, distance: 310.7
click at [474, 330] on div "Image drag_handle drag_handle" at bounding box center [437, 332] width 702 height 13
click at [321, 196] on div "skip_next" at bounding box center [326, 195] width 27 height 19
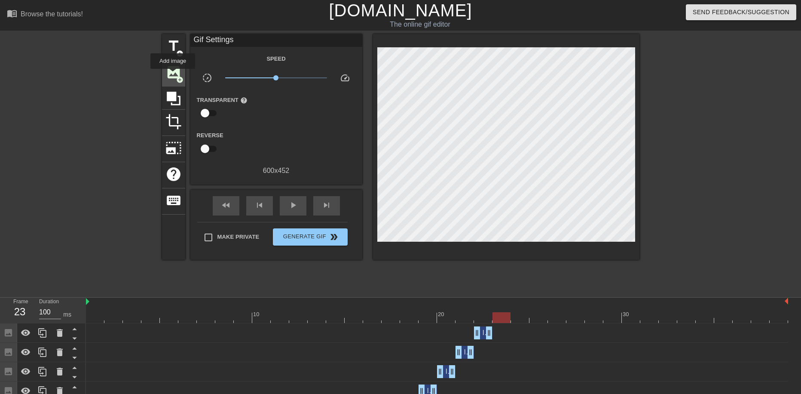
click at [173, 75] on span "image" at bounding box center [173, 72] width 16 height 16
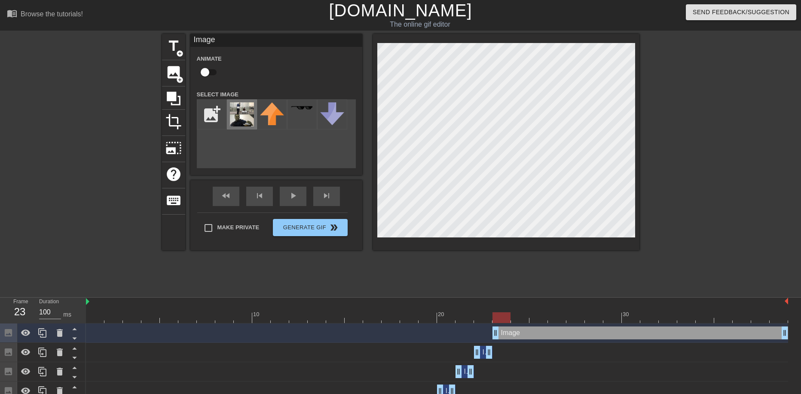
click at [234, 112] on img at bounding box center [242, 114] width 24 height 24
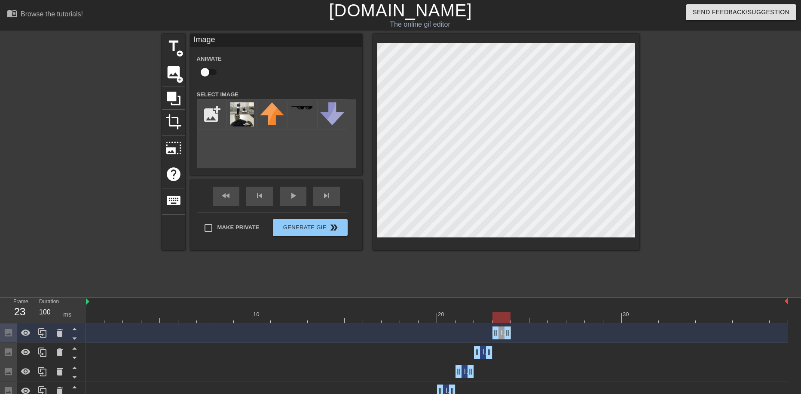
drag, startPoint x: 786, startPoint y: 334, endPoint x: 498, endPoint y: 344, distance: 288.0
click at [330, 198] on div "skip_next" at bounding box center [326, 195] width 27 height 19
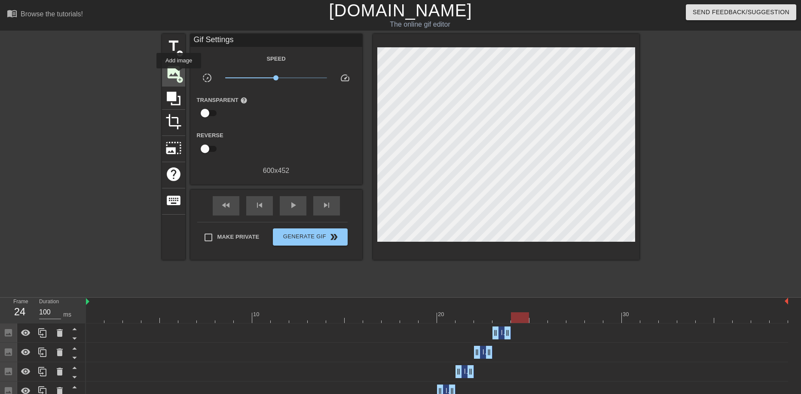
click at [179, 74] on span "image" at bounding box center [173, 72] width 16 height 16
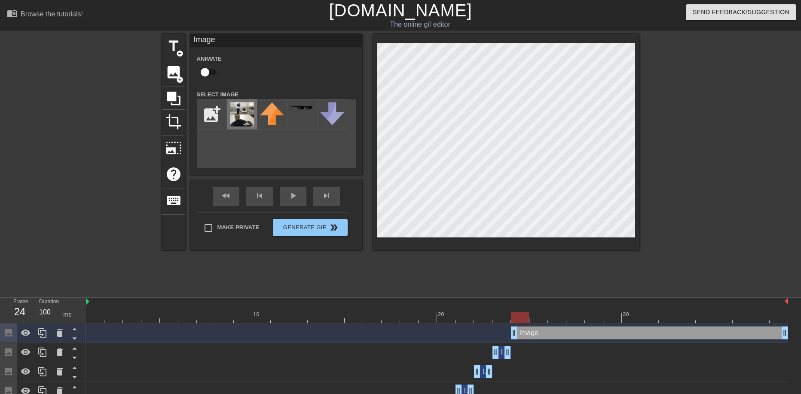
click at [247, 116] on img at bounding box center [242, 114] width 24 height 24
click at [178, 100] on icon at bounding box center [173, 98] width 16 height 16
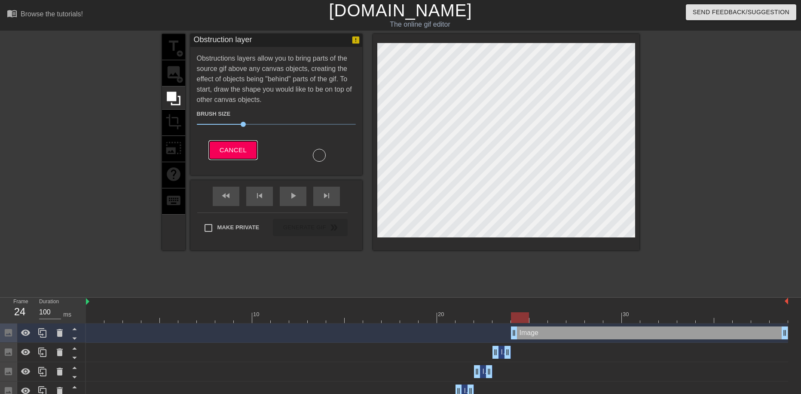
click at [237, 150] on span "Cancel" at bounding box center [233, 149] width 27 height 11
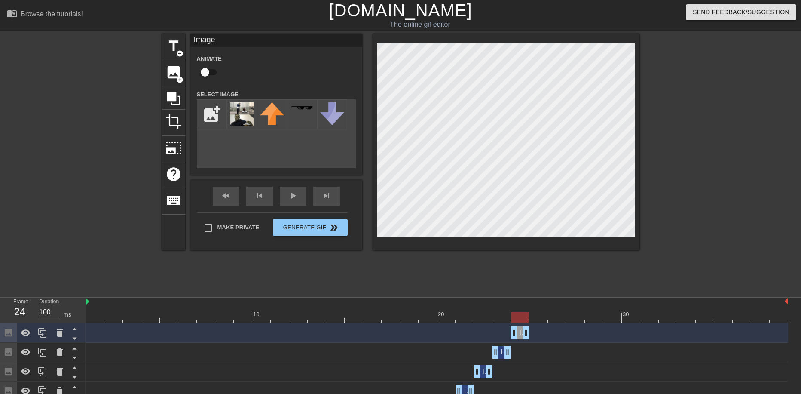
drag, startPoint x: 787, startPoint y: 335, endPoint x: 509, endPoint y: 334, distance: 277.6
click at [509, 334] on div "Image drag_handle drag_handle" at bounding box center [437, 332] width 702 height 13
click at [323, 196] on div "skip_next" at bounding box center [326, 195] width 27 height 19
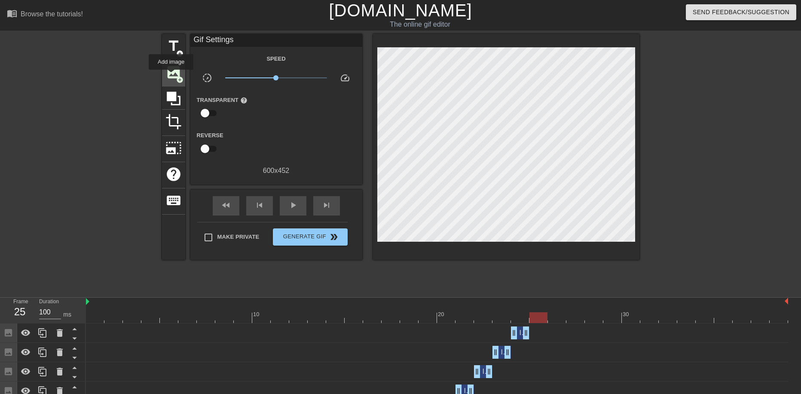
click at [171, 76] on span "image" at bounding box center [173, 72] width 16 height 16
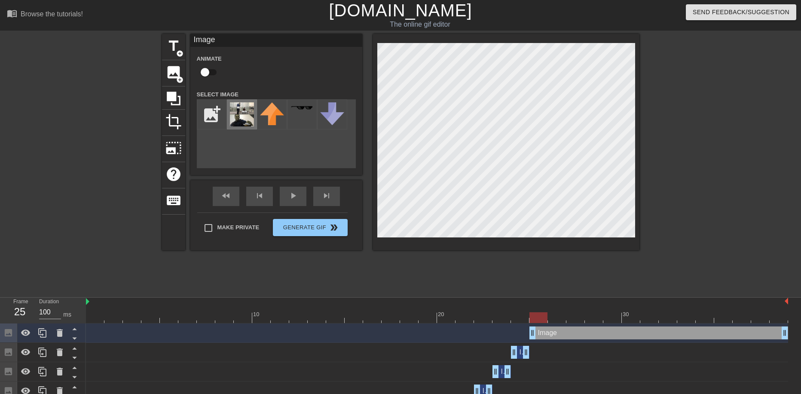
click at [233, 113] on img at bounding box center [242, 114] width 24 height 24
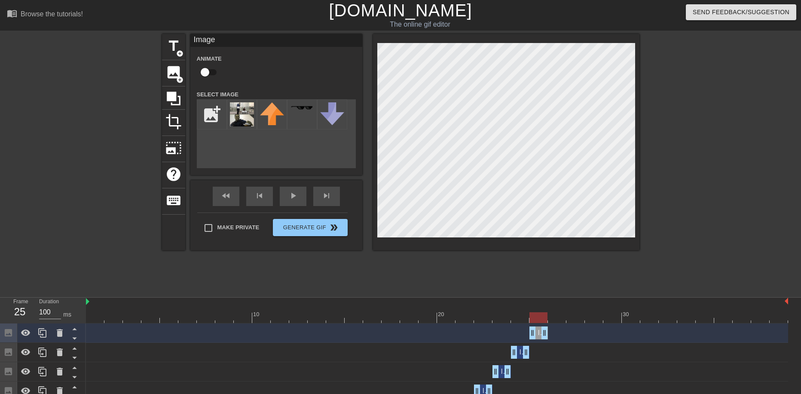
drag, startPoint x: 786, startPoint y: 330, endPoint x: 540, endPoint y: 331, distance: 246.6
click at [327, 199] on span "skip_next" at bounding box center [326, 195] width 10 height 10
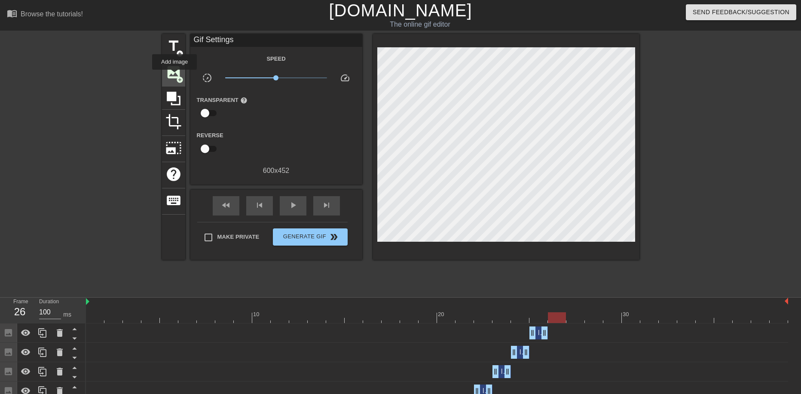
click at [174, 76] on span "image" at bounding box center [173, 72] width 16 height 16
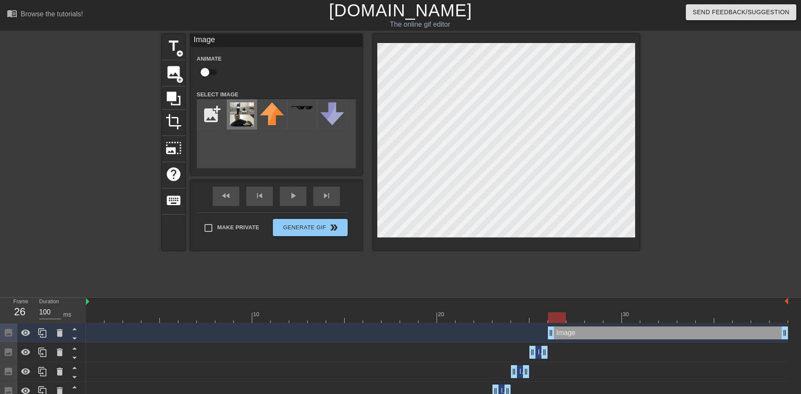
click at [248, 119] on img at bounding box center [242, 114] width 24 height 24
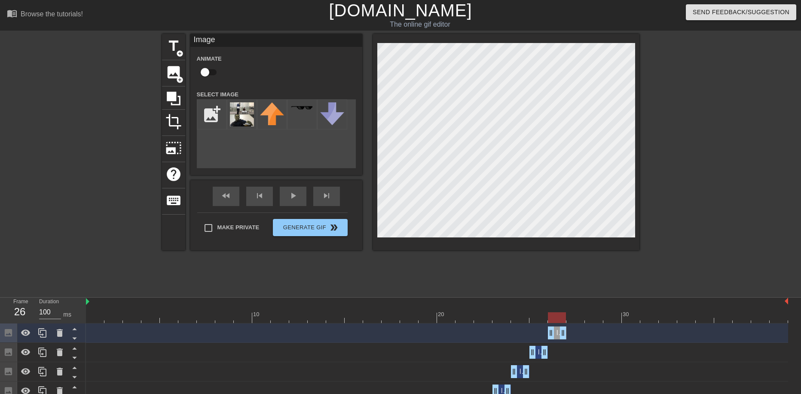
drag, startPoint x: 783, startPoint y: 331, endPoint x: 551, endPoint y: 328, distance: 232.5
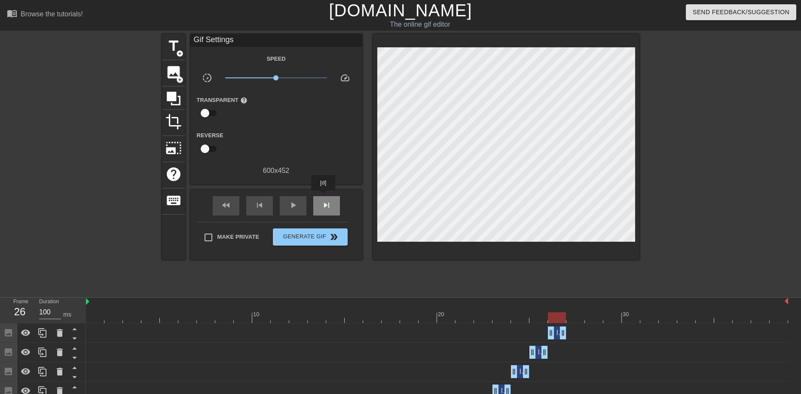
click at [324, 196] on div "skip_next" at bounding box center [326, 205] width 27 height 19
click at [173, 75] on span "image" at bounding box center [173, 72] width 16 height 16
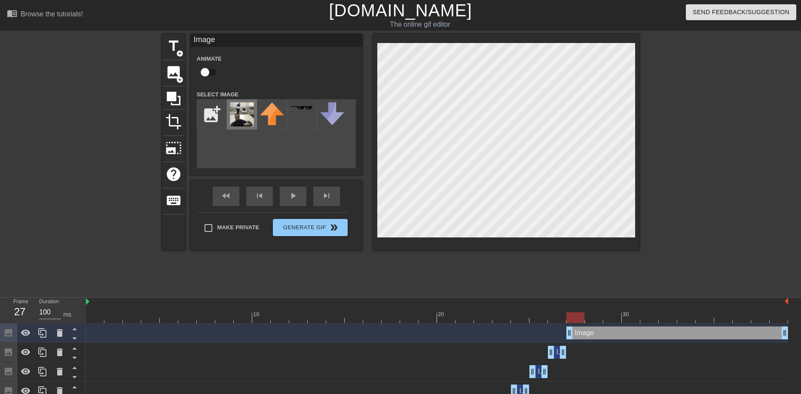
click at [238, 109] on img at bounding box center [242, 114] width 24 height 24
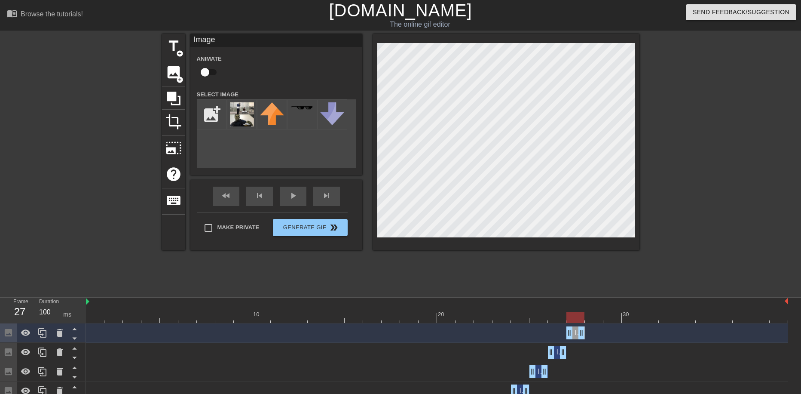
drag, startPoint x: 785, startPoint y: 334, endPoint x: 553, endPoint y: 335, distance: 232.0
click at [553, 335] on div "Image drag_handle drag_handle" at bounding box center [437, 332] width 702 height 13
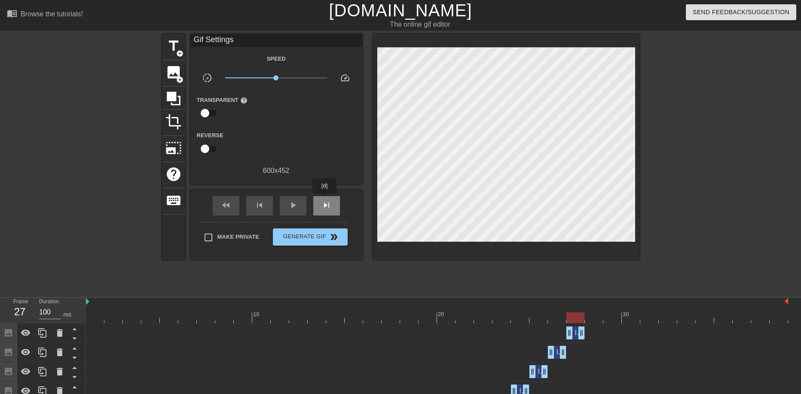
click at [325, 200] on span "skip_next" at bounding box center [326, 205] width 10 height 10
click at [178, 73] on span "image" at bounding box center [173, 72] width 16 height 16
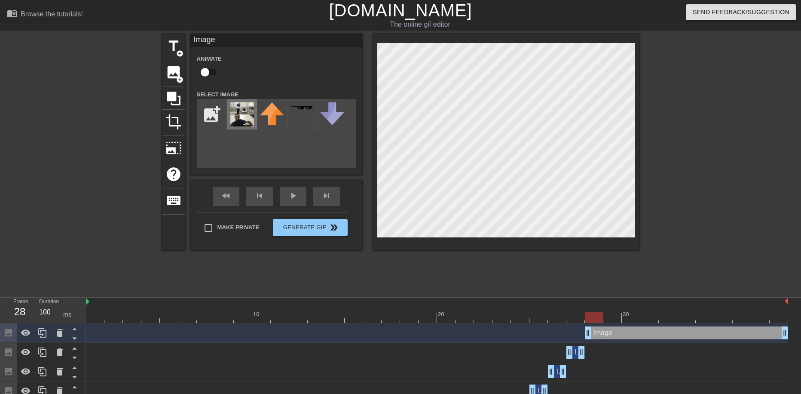
click at [241, 117] on img at bounding box center [242, 114] width 24 height 24
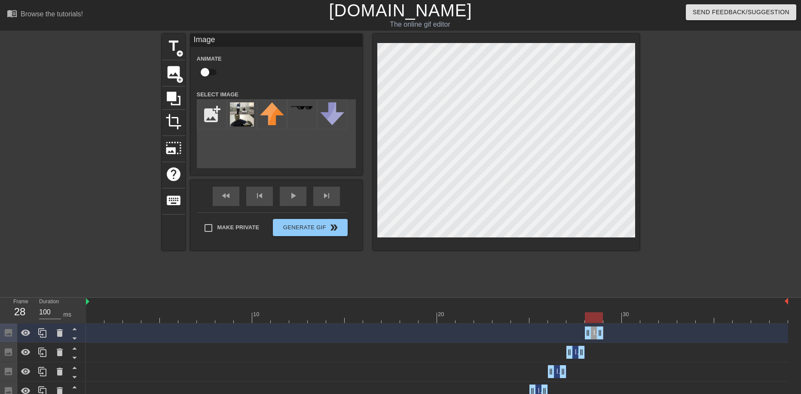
drag, startPoint x: 785, startPoint y: 331, endPoint x: 590, endPoint y: 333, distance: 194.6
click at [331, 198] on div "skip_next" at bounding box center [326, 195] width 27 height 19
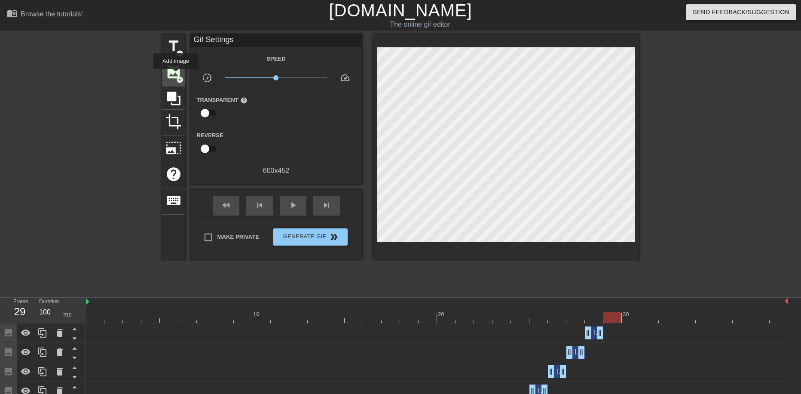
click at [176, 75] on span "image" at bounding box center [173, 72] width 16 height 16
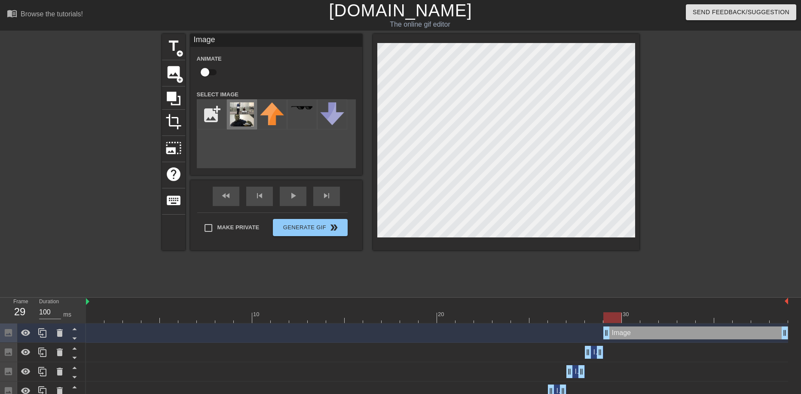
click at [244, 119] on img at bounding box center [242, 114] width 24 height 24
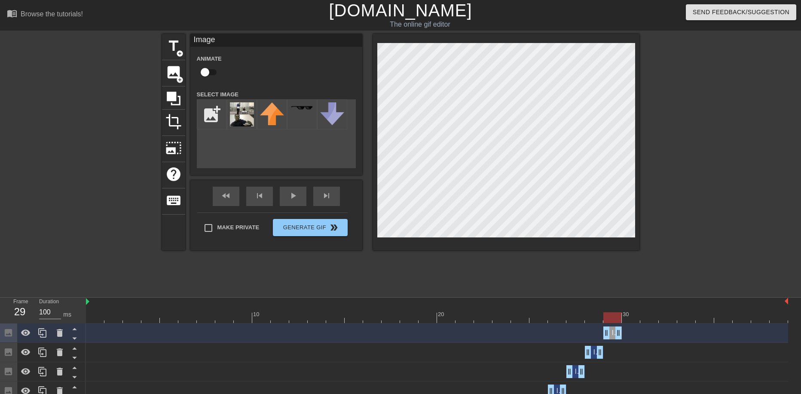
drag, startPoint x: 786, startPoint y: 333, endPoint x: 599, endPoint y: 333, distance: 186.9
click at [599, 333] on div "Image drag_handle drag_handle" at bounding box center [437, 332] width 702 height 13
click at [325, 200] on span "skip_next" at bounding box center [326, 195] width 10 height 10
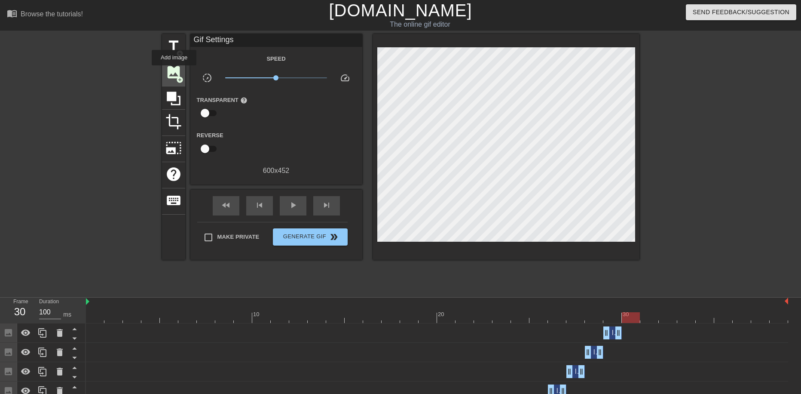
click at [174, 71] on span "image" at bounding box center [173, 72] width 16 height 16
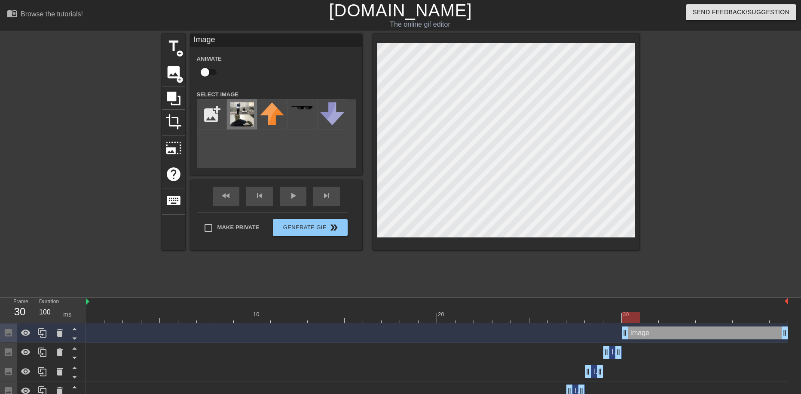
click at [235, 113] on img at bounding box center [242, 114] width 24 height 24
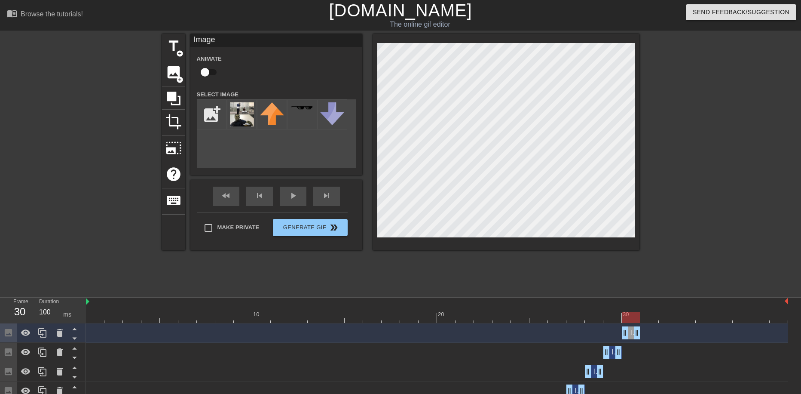
drag, startPoint x: 785, startPoint y: 335, endPoint x: 629, endPoint y: 345, distance: 156.3
click at [329, 201] on div "skip_next" at bounding box center [326, 195] width 27 height 19
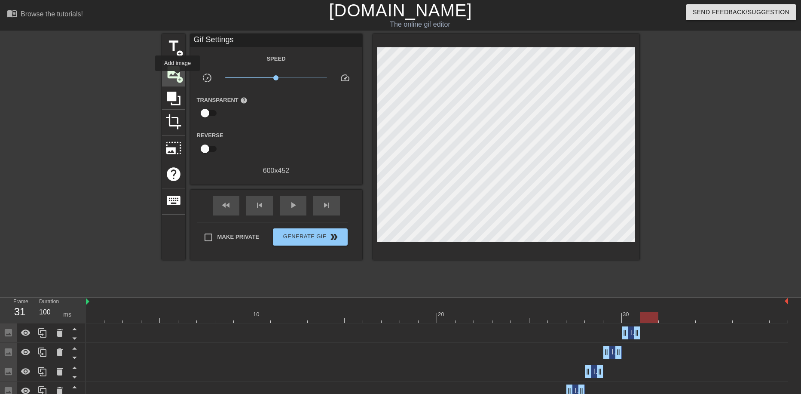
click at [177, 77] on span "add_circle" at bounding box center [179, 79] width 7 height 7
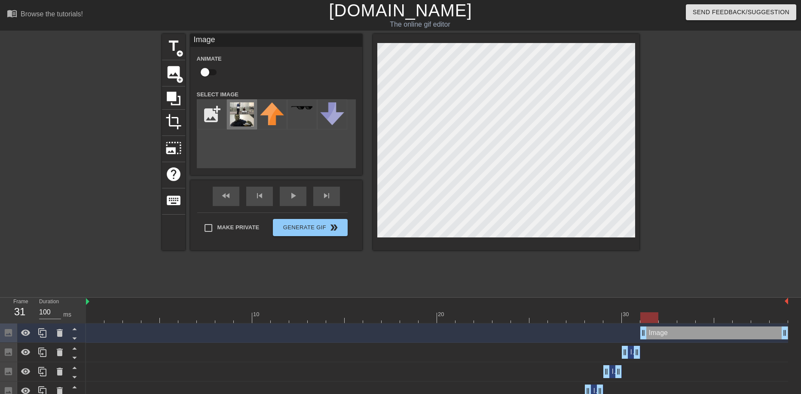
click at [239, 114] on img at bounding box center [242, 114] width 24 height 24
drag, startPoint x: 782, startPoint y: 333, endPoint x: 648, endPoint y: 324, distance: 134.4
click at [648, 324] on div "Image drag_handle drag_handle" at bounding box center [437, 332] width 702 height 19
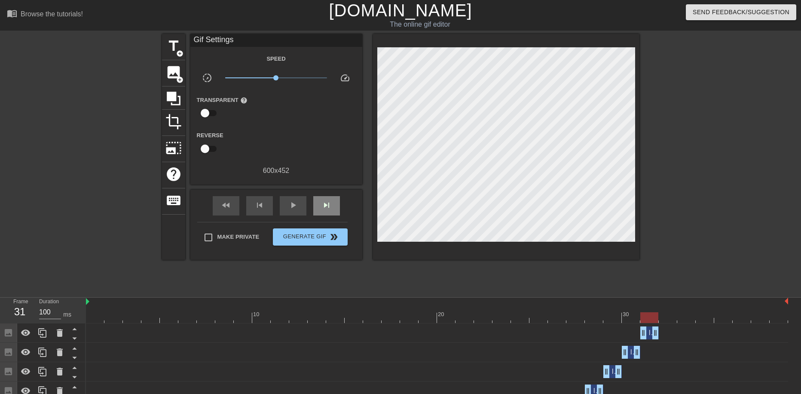
click at [327, 194] on div "fast_rewind skip_previous play_arrow skip_next" at bounding box center [276, 205] width 140 height 32
click at [330, 203] on span "skip_next" at bounding box center [326, 205] width 10 height 10
click at [169, 73] on span "image" at bounding box center [173, 72] width 16 height 16
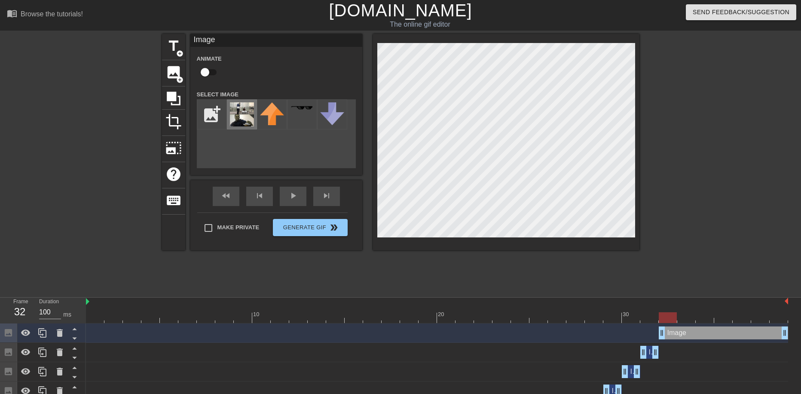
click at [244, 118] on img at bounding box center [242, 114] width 24 height 24
drag, startPoint x: 785, startPoint y: 335, endPoint x: 671, endPoint y: 339, distance: 113.5
click at [671, 339] on div "Image drag_handle drag_handle" at bounding box center [437, 332] width 702 height 19
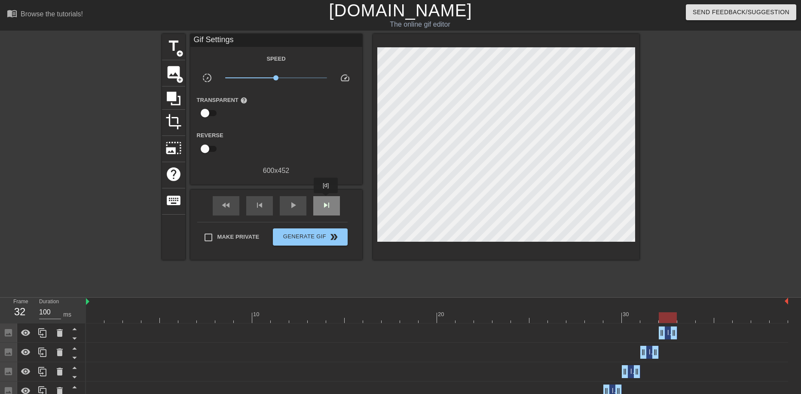
click at [326, 200] on span "skip_next" at bounding box center [326, 205] width 10 height 10
click at [164, 77] on div "image add_circle" at bounding box center [173, 73] width 23 height 26
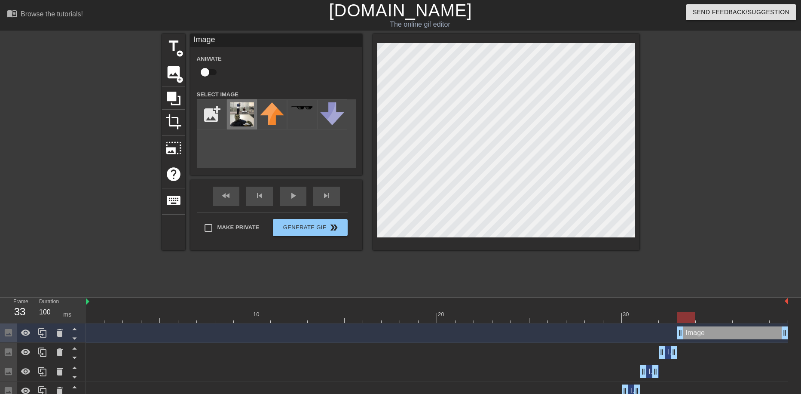
click at [238, 112] on img at bounding box center [242, 114] width 24 height 24
drag, startPoint x: 784, startPoint y: 334, endPoint x: 690, endPoint y: 331, distance: 93.7
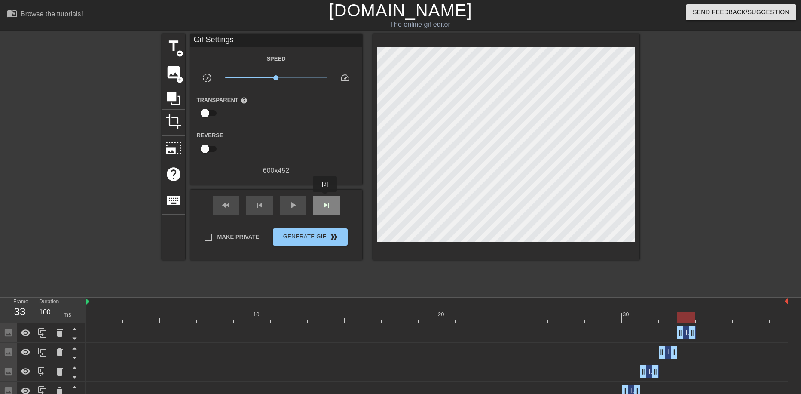
click at [325, 198] on div "skip_next" at bounding box center [326, 205] width 27 height 19
drag, startPoint x: 233, startPoint y: 202, endPoint x: 243, endPoint y: 204, distance: 10.5
click at [232, 202] on div "fast_rewind" at bounding box center [226, 205] width 27 height 19
click at [294, 206] on span "play_arrow" at bounding box center [293, 205] width 10 height 10
click at [289, 206] on span "pause" at bounding box center [293, 205] width 10 height 10
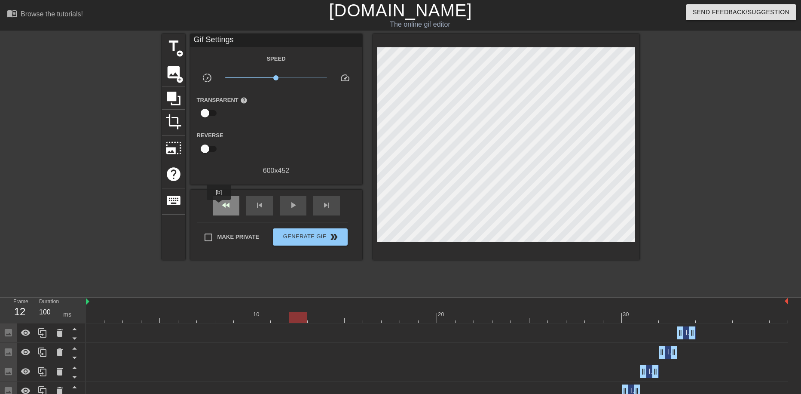
click at [219, 206] on div "fast_rewind" at bounding box center [226, 205] width 27 height 19
click at [177, 49] on span "title" at bounding box center [173, 46] width 16 height 16
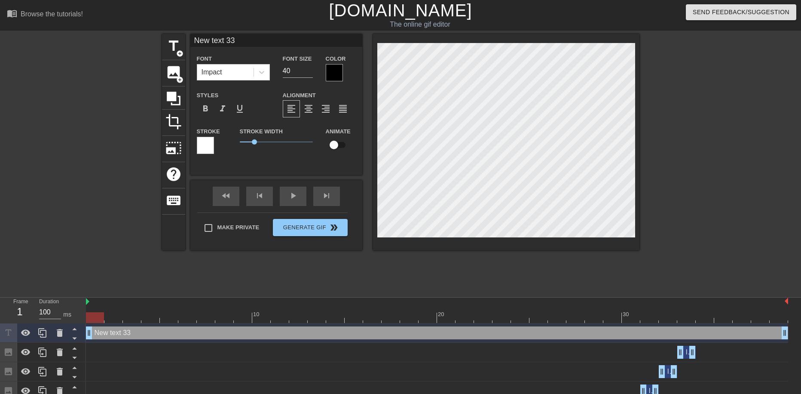
scroll to position [1, 3]
type input "New text"
type textarea "New text"
type input "New text"
type textarea "New text"
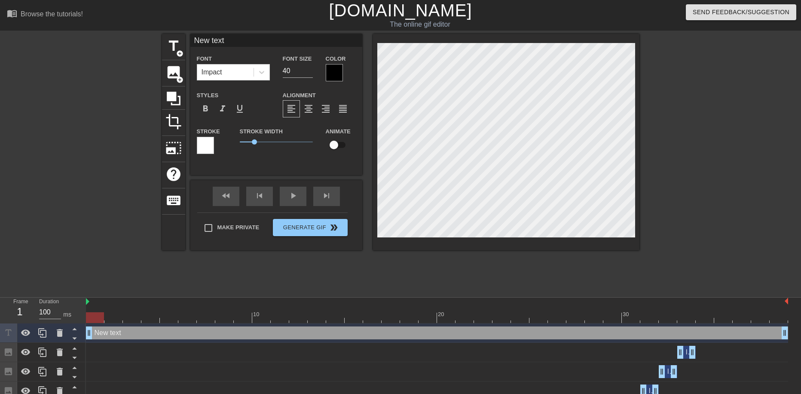
type input "New tex"
type textarea "New tex"
type input "New te"
type textarea "New te"
type input "New t"
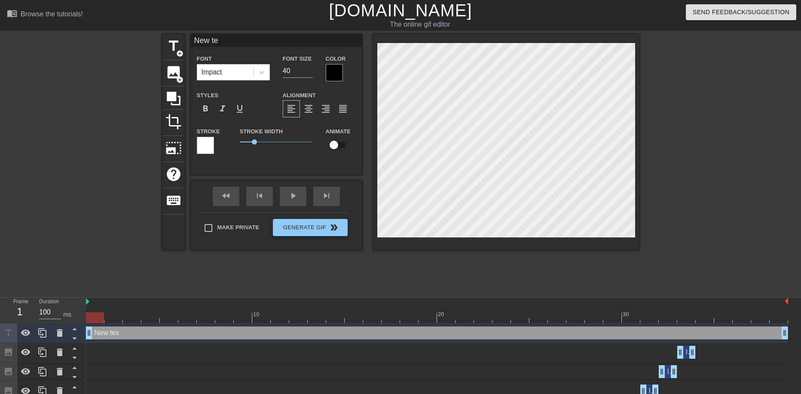
type textarea "New t"
type input "New"
type textarea "New"
type input "New"
type textarea "New"
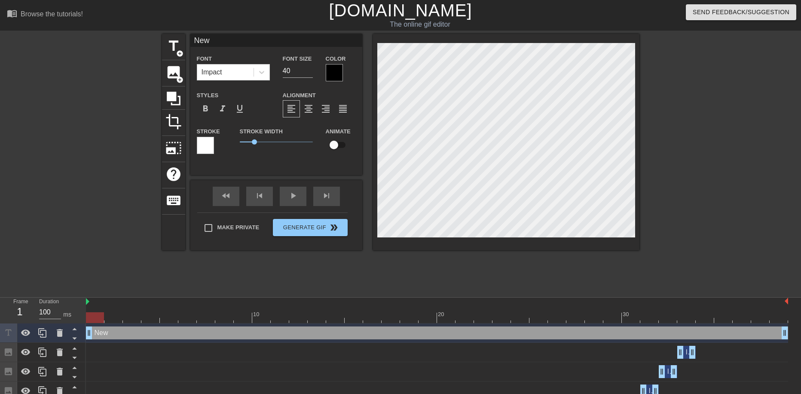
type input "Ne"
type textarea "Ne"
type input "N"
type textarea "N"
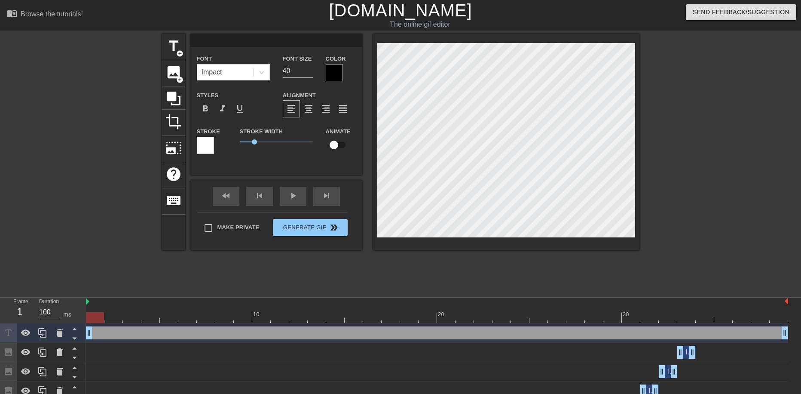
type input "J"
type textarea "J"
type input "[PERSON_NAME]"
type textarea "[PERSON_NAME]"
type input "Jac"
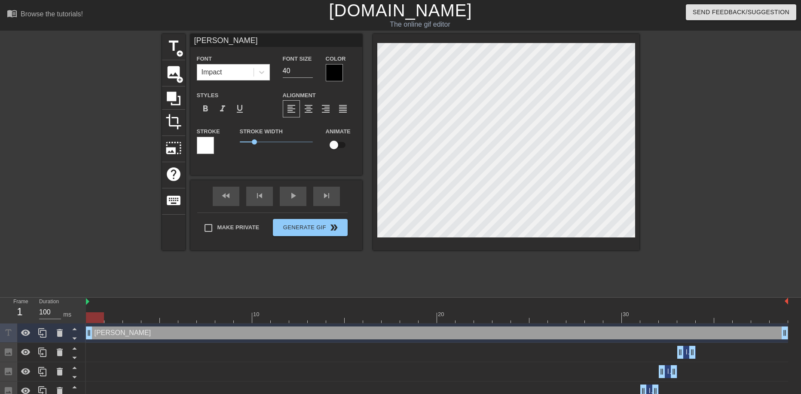
type textarea "Jac"
type input "Jaco"
type textarea "Jaco"
type input "[PERSON_NAME]"
type textarea "[PERSON_NAME]"
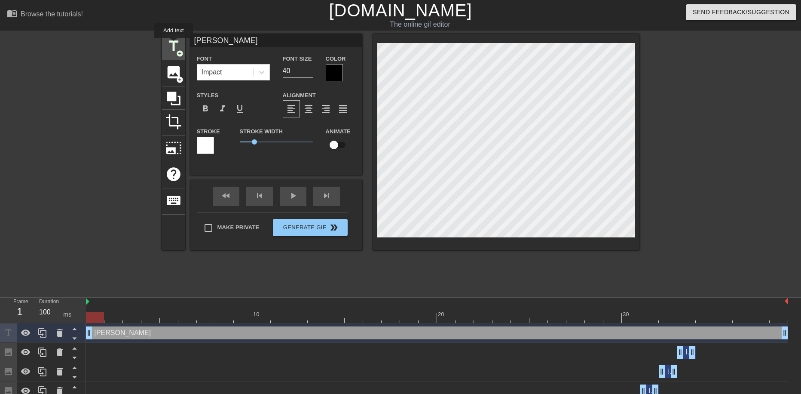
click at [174, 44] on span "title" at bounding box center [173, 46] width 16 height 16
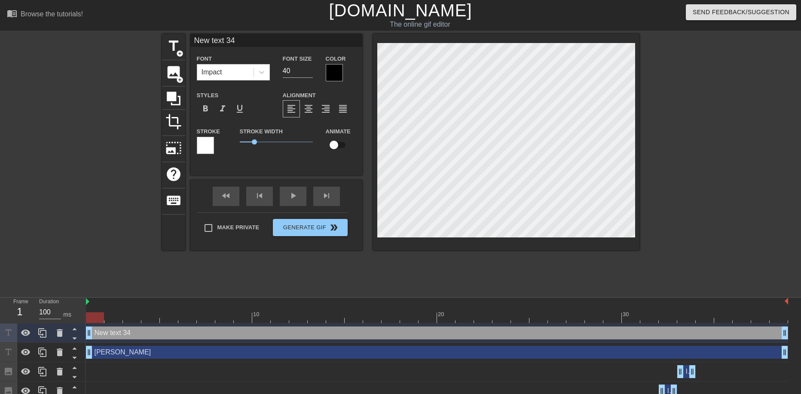
scroll to position [1, 3]
type input "New text 3"
type textarea "New text 3"
type input "New text"
type textarea "New text"
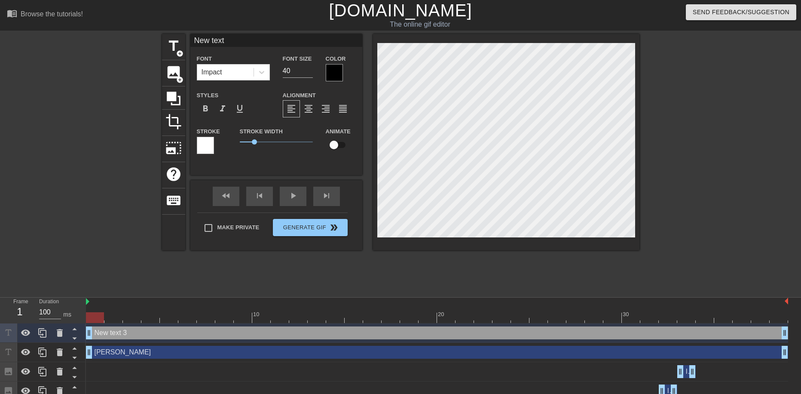
type input "New text"
type textarea "New text"
type input "New tex"
type textarea "New tex"
type input "New te"
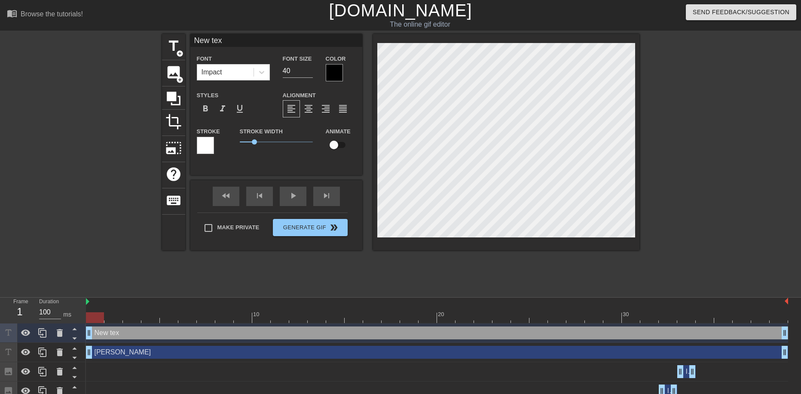
type textarea "New te"
type input "New t"
type textarea "New t"
type input "New"
type textarea "New"
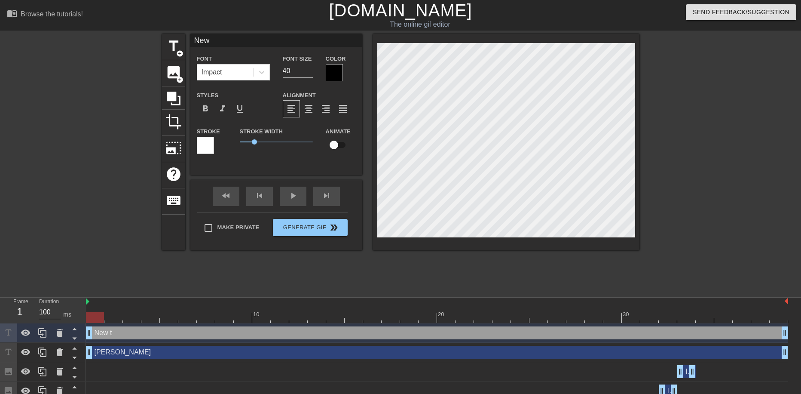
type input "New"
type textarea "New"
type input "Ne"
type textarea "Ne"
type input "N"
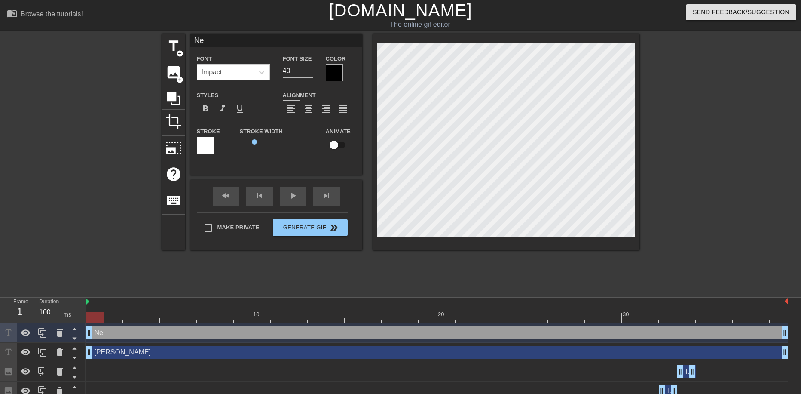
type textarea "N"
type input "D"
type textarea "D"
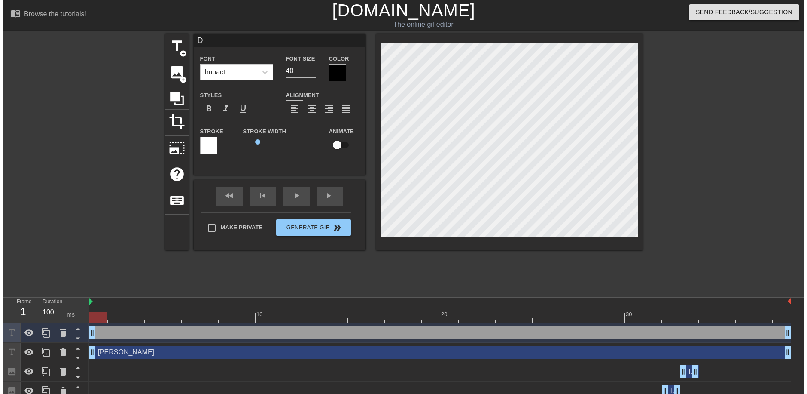
scroll to position [1, 1]
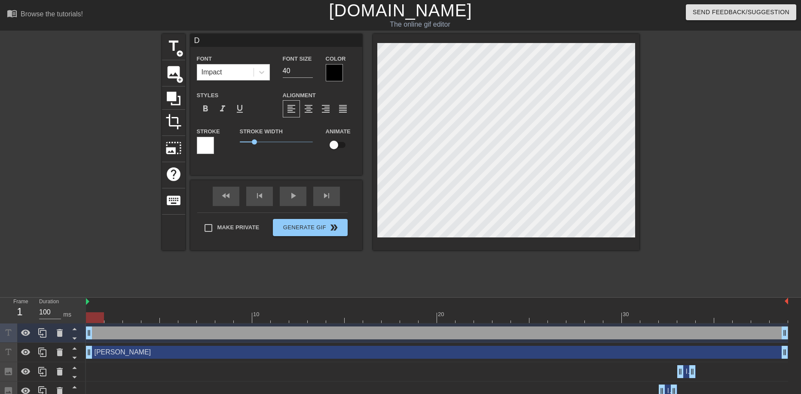
type input "Do"
type textarea "Do"
type input "Dou"
type textarea "Dou"
type input "[PERSON_NAME]"
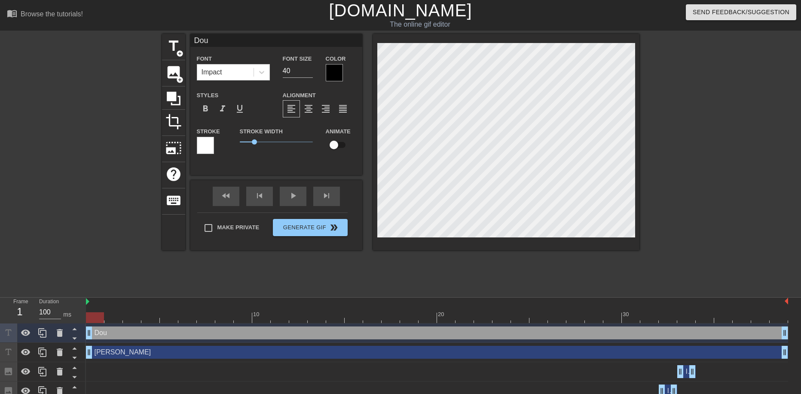
type textarea "[PERSON_NAME]"
click at [292, 196] on div "play_arrow" at bounding box center [293, 195] width 27 height 19
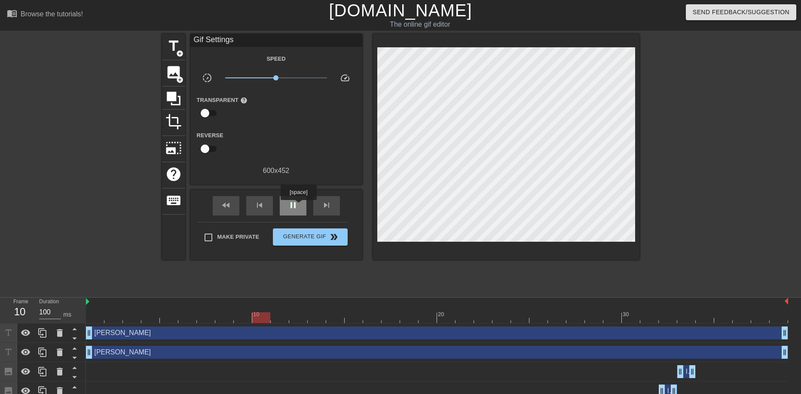
click at [298, 206] on div "pause" at bounding box center [293, 205] width 27 height 19
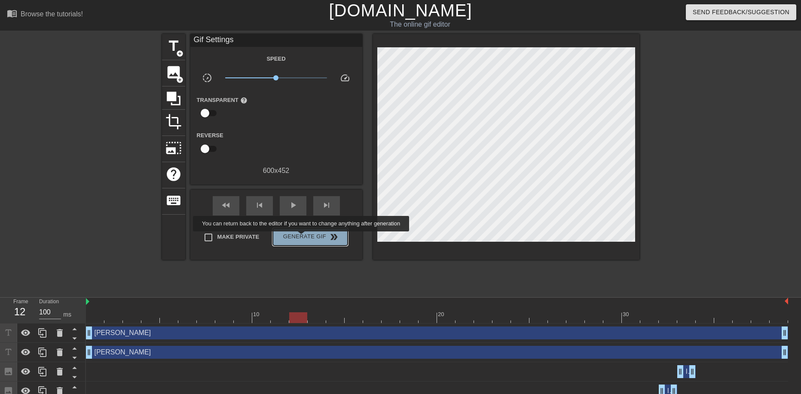
click at [302, 237] on span "Generate Gif double_arrow" at bounding box center [309, 237] width 67 height 10
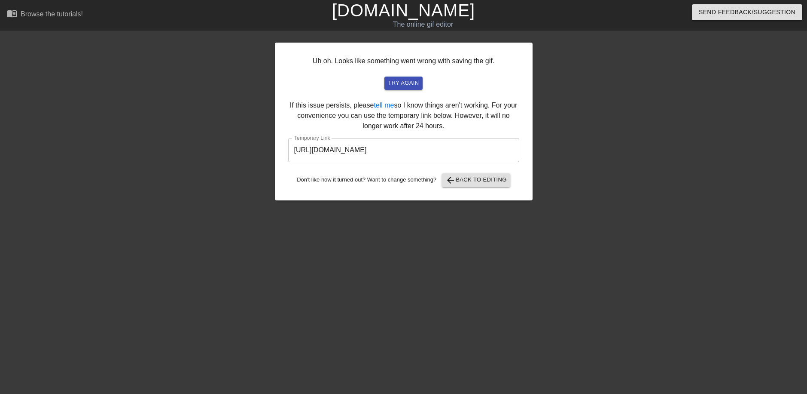
click at [480, 152] on input "[URL][DOMAIN_NAME]" at bounding box center [403, 150] width 231 height 24
